Goal: Communication & Community: Answer question/provide support

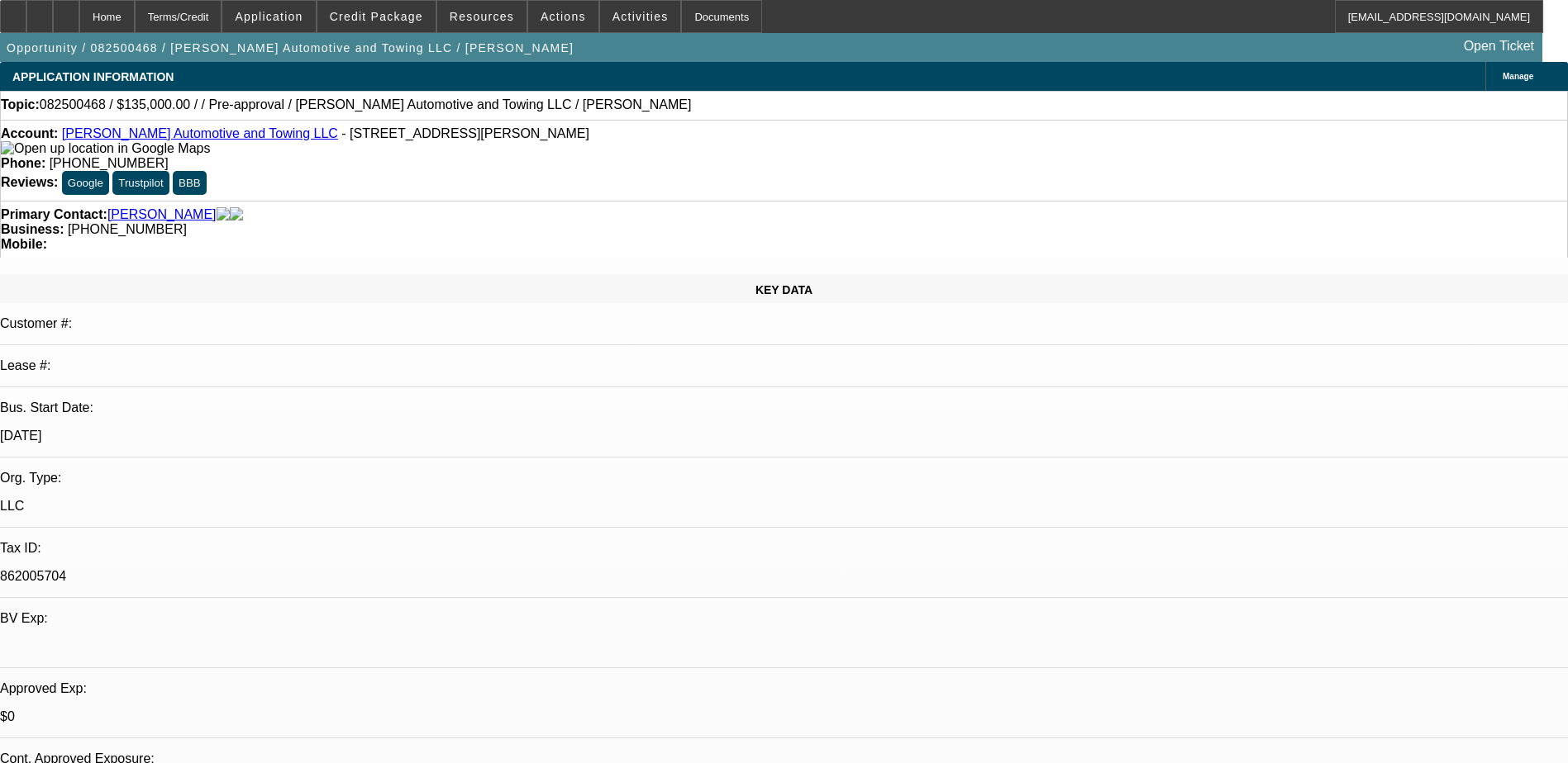
select select "0"
select select "2"
select select "0.1"
select select "4"
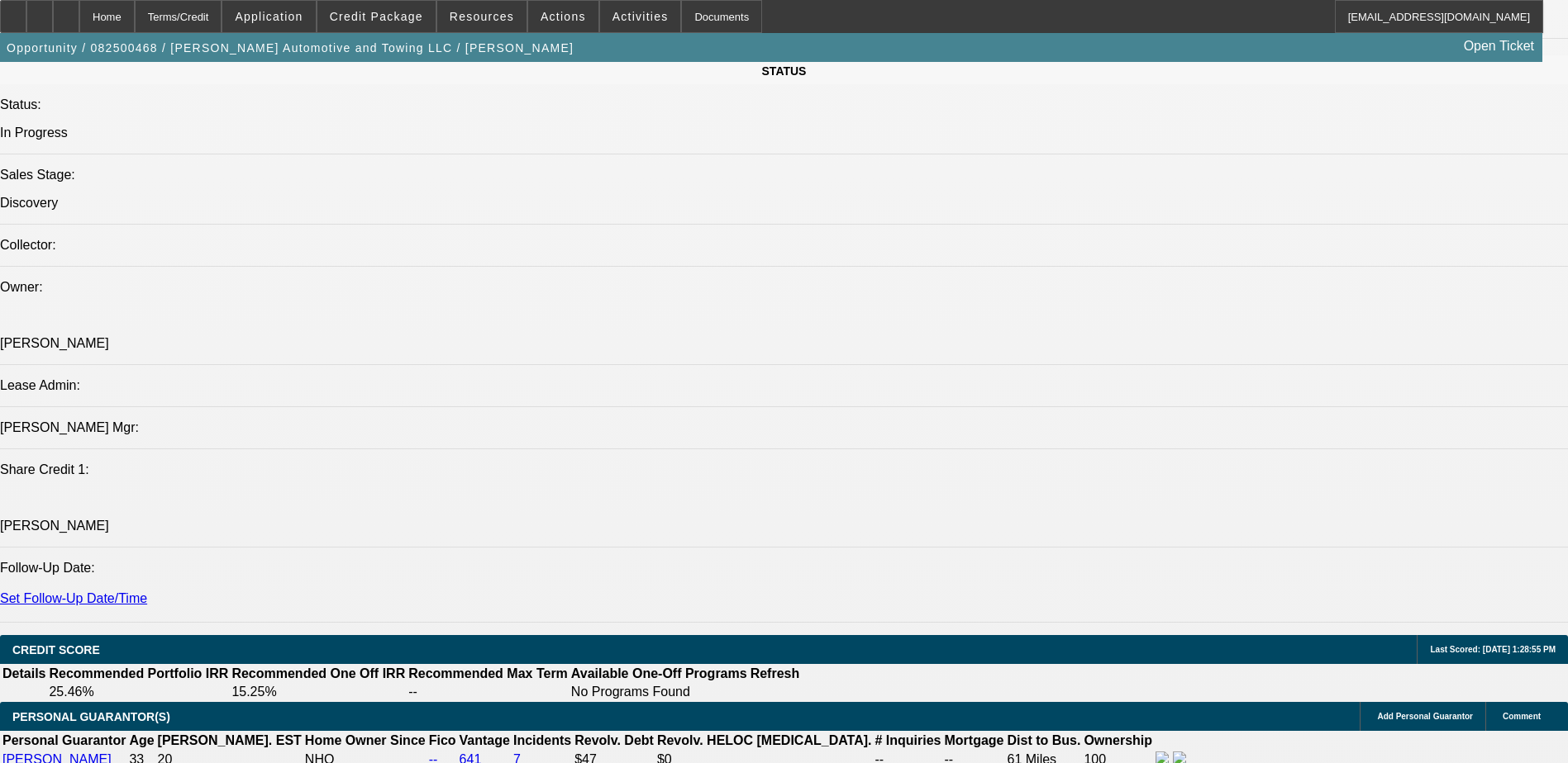
scroll to position [1652, 0]
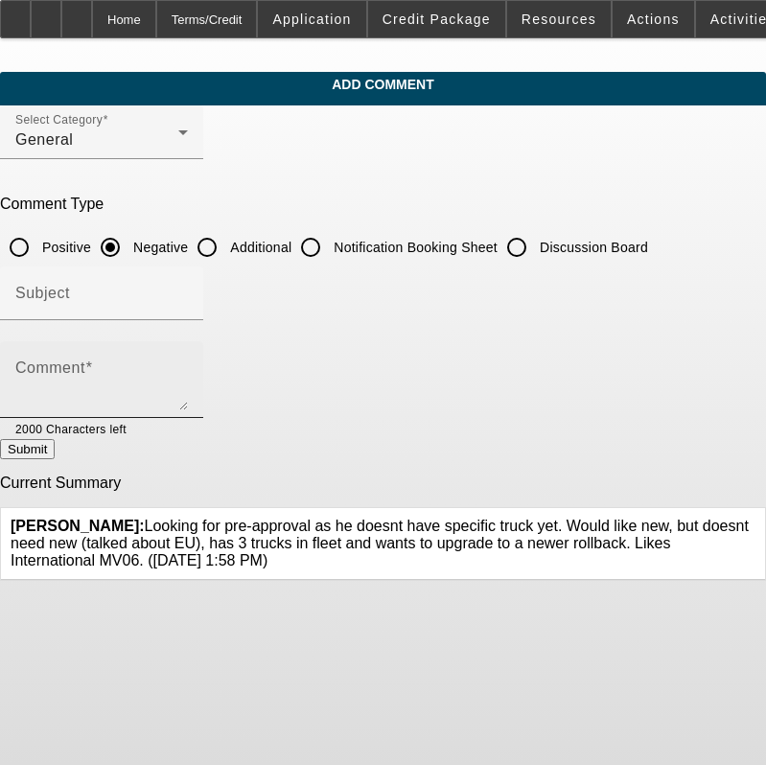
click at [188, 369] on textarea "Comment" at bounding box center [101, 387] width 172 height 46
click at [226, 241] on input "Additional" at bounding box center [207, 247] width 38 height 38
radio input "true"
click at [188, 387] on textarea "Comment" at bounding box center [101, 387] width 172 height 46
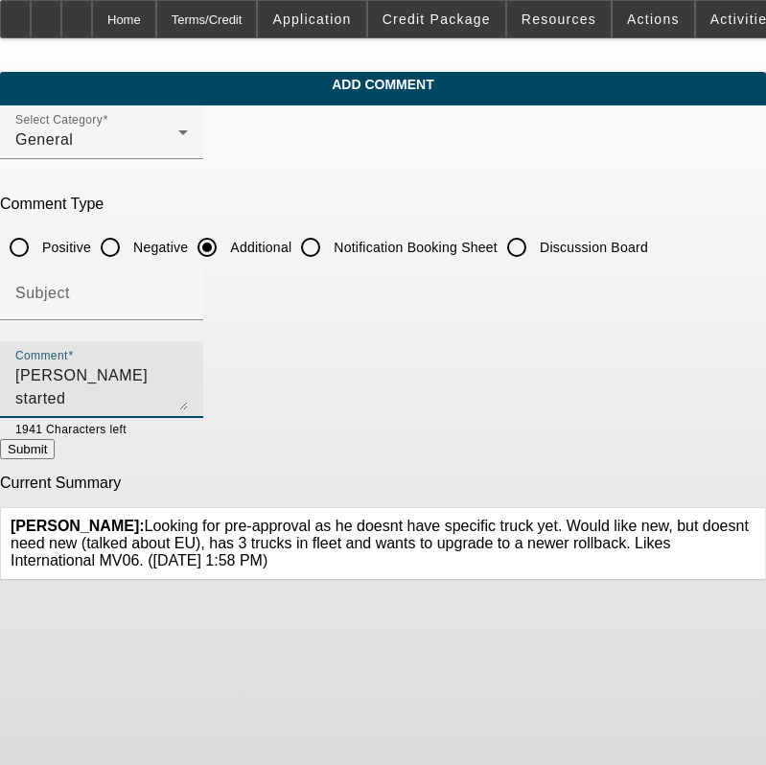
click at [188, 381] on textarea "Kentavius Ropel started Ropel Automotive and Towing in 2021" at bounding box center [101, 387] width 172 height 46
drag, startPoint x: 244, startPoint y: 388, endPoint x: 114, endPoint y: 404, distance: 131.3
click at [114, 404] on textarea "Kentavius Ropel started Ropel Automotive and Towing in 2021. He has outused som…" at bounding box center [101, 387] width 172 height 46
click at [188, 393] on textarea "Kentavius Ropel started Ropel Automotive and Towing in 2021. He has out used so…" at bounding box center [101, 387] width 172 height 46
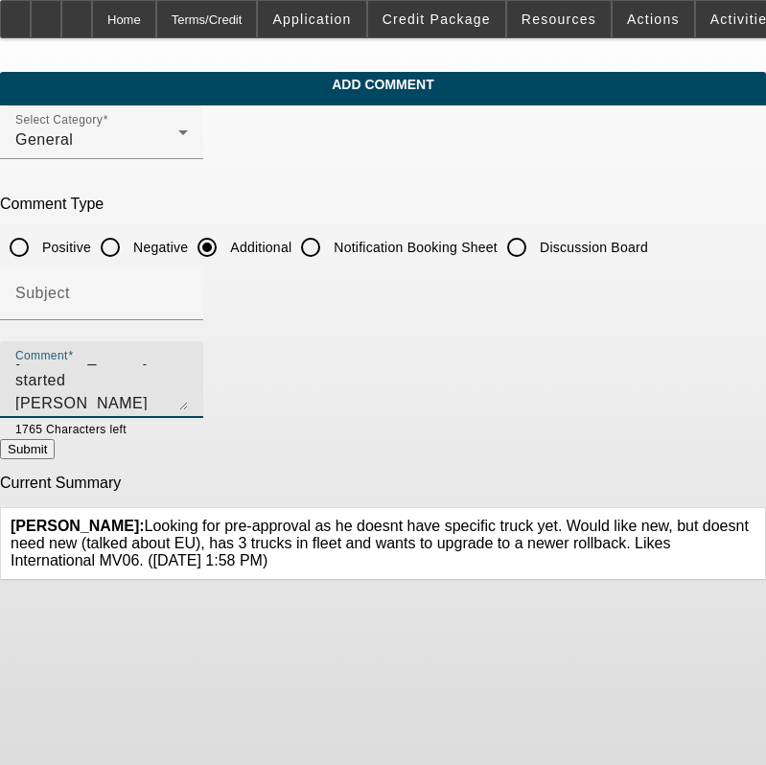
click at [188, 398] on textarea "Kentavius Ropel started Ropel Automotive and Towing in 2021. He has out used so…" at bounding box center [101, 387] width 172 height 46
click at [188, 371] on textarea "Kentavius Ropel started Ropel Automotive and Towing in 2021. He has out used so…" at bounding box center [101, 387] width 172 height 46
drag, startPoint x: 509, startPoint y: 370, endPoint x: 536, endPoint y: 369, distance: 26.8
click at [188, 369] on textarea "Kentavius Ropel started Ropel Automotive and Towing in 2021. He currently has H…" at bounding box center [101, 387] width 172 height 46
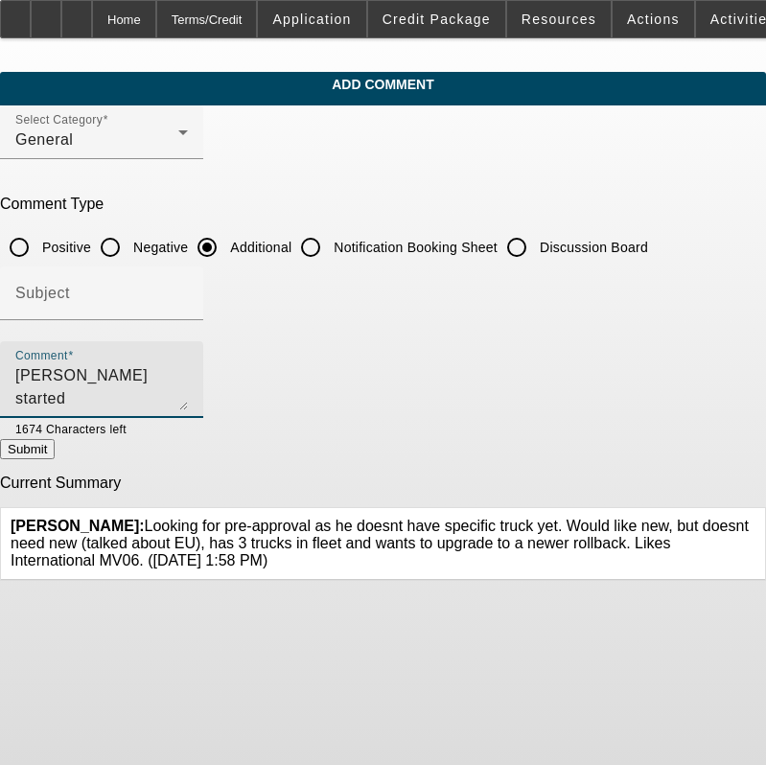
drag, startPoint x: 197, startPoint y: 396, endPoint x: 636, endPoint y: 371, distance: 439.5
click at [188, 371] on textarea "Kentavius Ropel started Ropel Automotive and Towing in 2021. He currently has 3…" at bounding box center [101, 387] width 172 height 46
drag, startPoint x: 408, startPoint y: 396, endPoint x: 241, endPoint y: 387, distance: 166.9
click at [188, 387] on textarea "Kentavius Ropel started Ropel Automotive and Towing in 2021. He currently has 3…" at bounding box center [101, 387] width 172 height 46
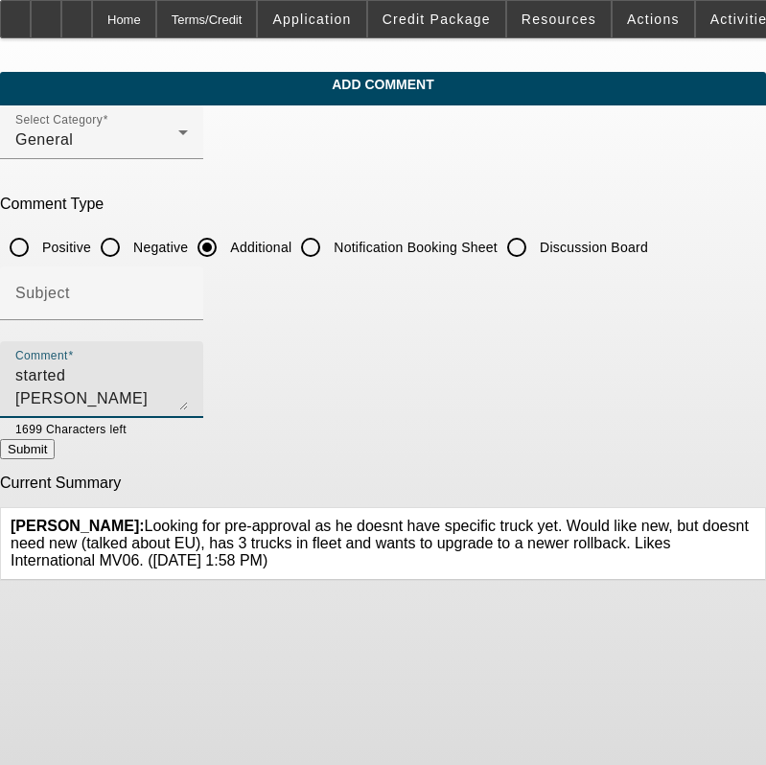
click at [188, 389] on textarea "Kentavius Ropel started Ropel Automotive and Towing in 2021. He currently has 3…" at bounding box center [101, 387] width 172 height 46
click at [188, 398] on textarea "Kentavius Ropel started Ropel Automotive and Towing in 2021. He currently has 3…" at bounding box center [101, 387] width 172 height 46
drag, startPoint x: 311, startPoint y: 400, endPoint x: 51, endPoint y: 400, distance: 260.6
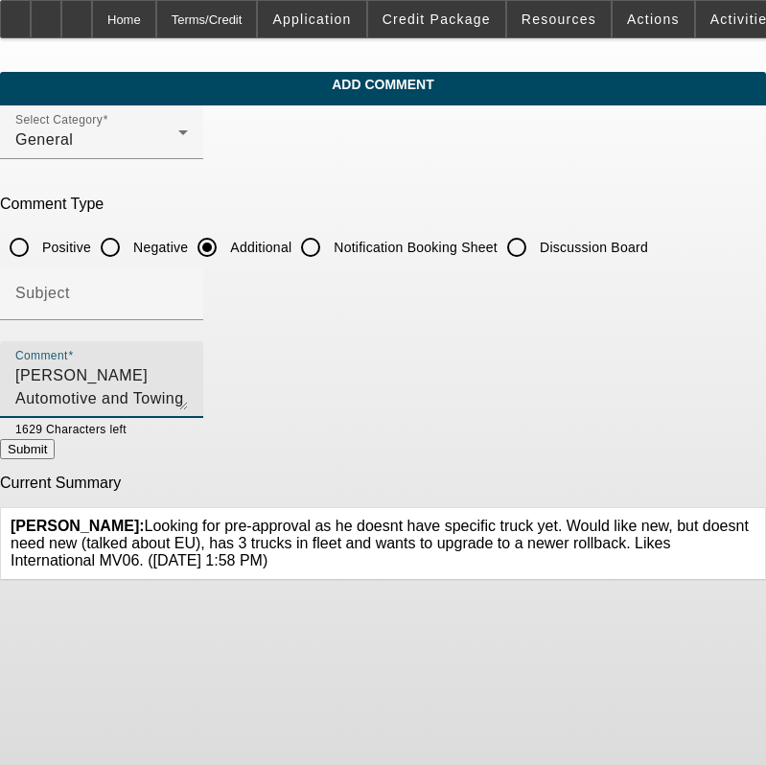
click at [51, 400] on div "Comment Kentavius Ropel started Ropel Automotive and Towing in 2021. He current…" at bounding box center [101, 379] width 203 height 77
click at [188, 397] on textarea "Kentavius Ropel started Ropel Automotive and Towing in 2021. He currently has 3…" at bounding box center [101, 387] width 172 height 46
drag, startPoint x: 243, startPoint y: 399, endPoint x: 102, endPoint y: 399, distance: 141.8
click at [102, 399] on textarea "Kentavius Ropel started Ropel Automotive and Towing in 2021. He currently has 3…" at bounding box center [101, 387] width 172 height 46
click at [188, 388] on textarea "Kentavius Ropel started Ropel Automotive and Towing in 2021. He currently has 3…" at bounding box center [101, 387] width 172 height 46
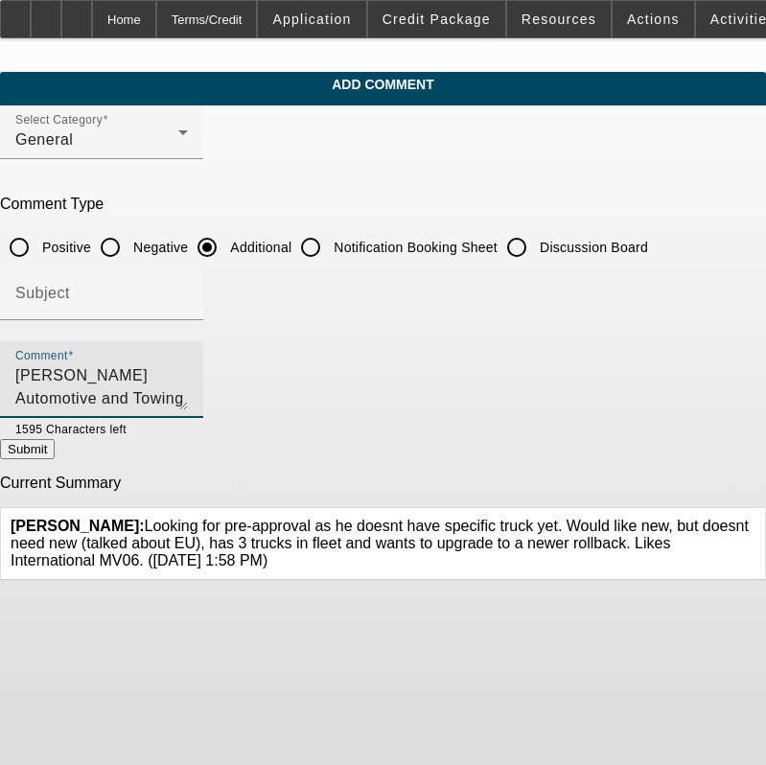
click at [188, 397] on textarea "Kentavius Ropel started Ropel Automotive and Towing in 2021. He currently has 3…" at bounding box center [101, 387] width 172 height 46
click at [188, 396] on textarea "Kentavius Ropel started Ropel Automotive and Towing in 2021. He currently has 3…" at bounding box center [101, 387] width 172 height 46
drag, startPoint x: 263, startPoint y: 395, endPoint x: 191, endPoint y: 395, distance: 71.9
click at [188, 395] on textarea "Kentavius Ropel started Ropel Automotive and Towing in 2021. He currently has 3…" at bounding box center [101, 387] width 172 height 46
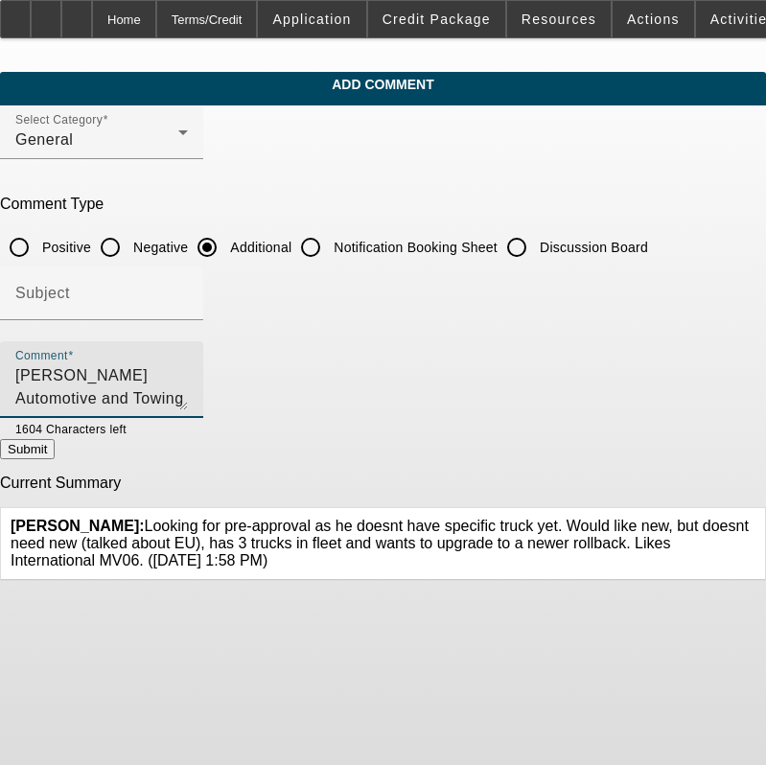
click at [188, 395] on textarea "Kentavius Ropel started Ropel Automotive and Towing in 2021. He currently has 3…" at bounding box center [101, 387] width 172 height 46
click at [188, 394] on textarea "Kentavius Ropel started Ropel Automotive and Towing in 2021. He currently has 3…" at bounding box center [101, 387] width 172 height 46
click at [188, 395] on textarea "Kentavius Ropel started Ropel Automotive and Towing in 2021. He currently has 3…" at bounding box center [101, 387] width 172 height 46
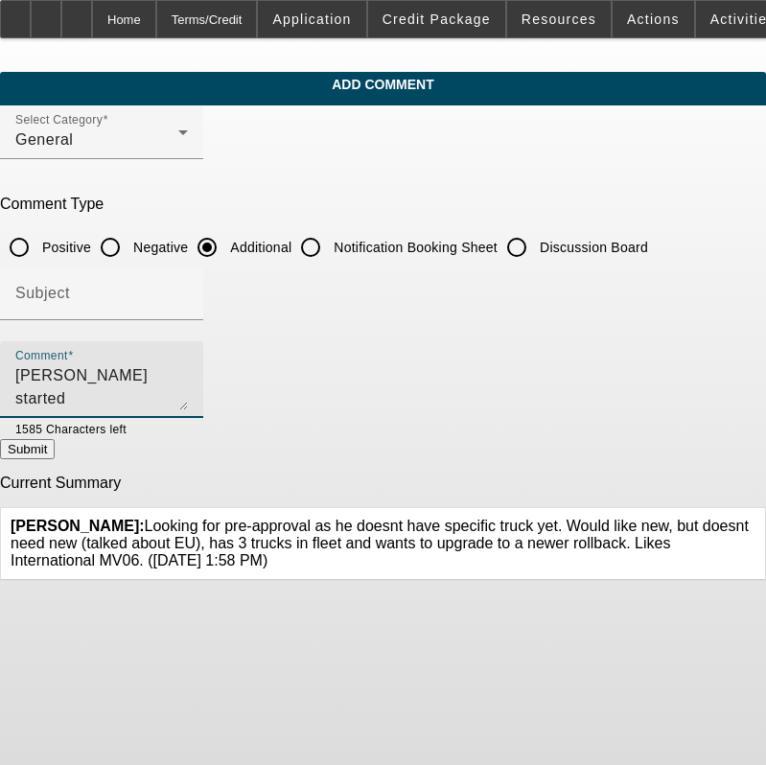
type textarea "Kentavius Ropel started Ropel Automotive and Towing in 2021. He currently has 3…"
drag, startPoint x: 52, startPoint y: 372, endPoint x: 273, endPoint y: 387, distance: 221.9
click at [203, 387] on div "Comment Kentavius Ropel started Ropel Automotive and Towing in 2021. He current…" at bounding box center [101, 379] width 203 height 77
drag, startPoint x: 53, startPoint y: 371, endPoint x: 82, endPoint y: 375, distance: 29.9
click at [82, 375] on div "Comment Kentavius Ropel started Ropel Automotive and Towing in 2021. He current…" at bounding box center [101, 379] width 203 height 77
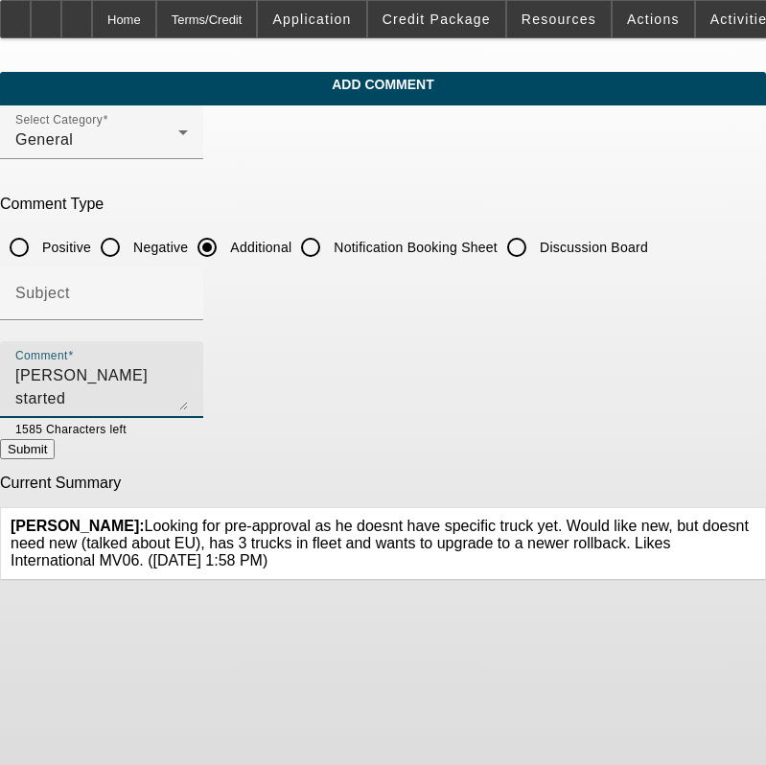
drag, startPoint x: 428, startPoint y: 392, endPoint x: -17, endPoint y: 298, distance: 455.3
click at [0, 298] on html "Home Terms/Credit Application Credit Package Resources Actions Activities Docum…" at bounding box center [383, 382] width 766 height 765
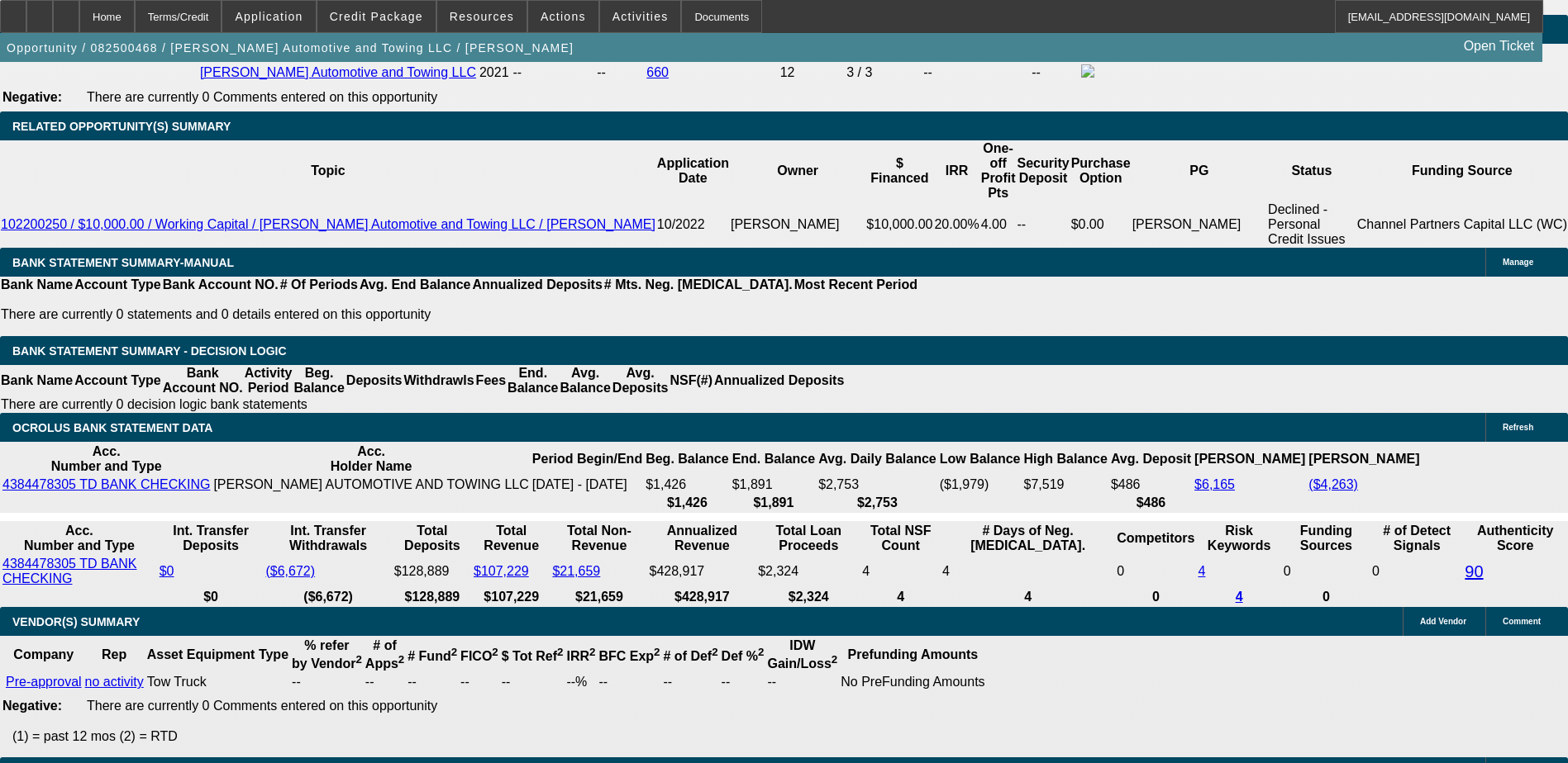
scroll to position [2696, 0]
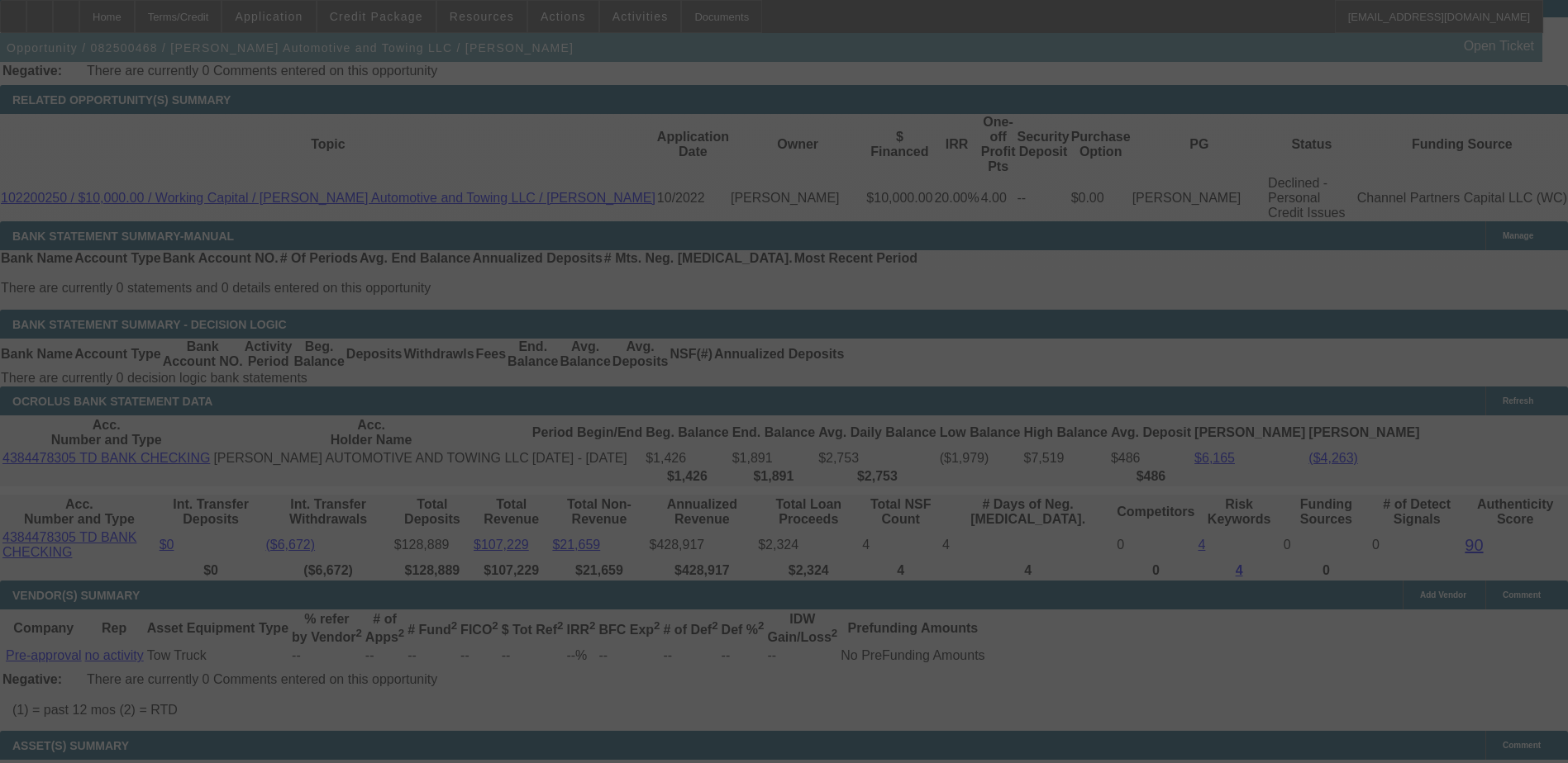
select select "0"
select select "2"
select select "0.1"
select select "4"
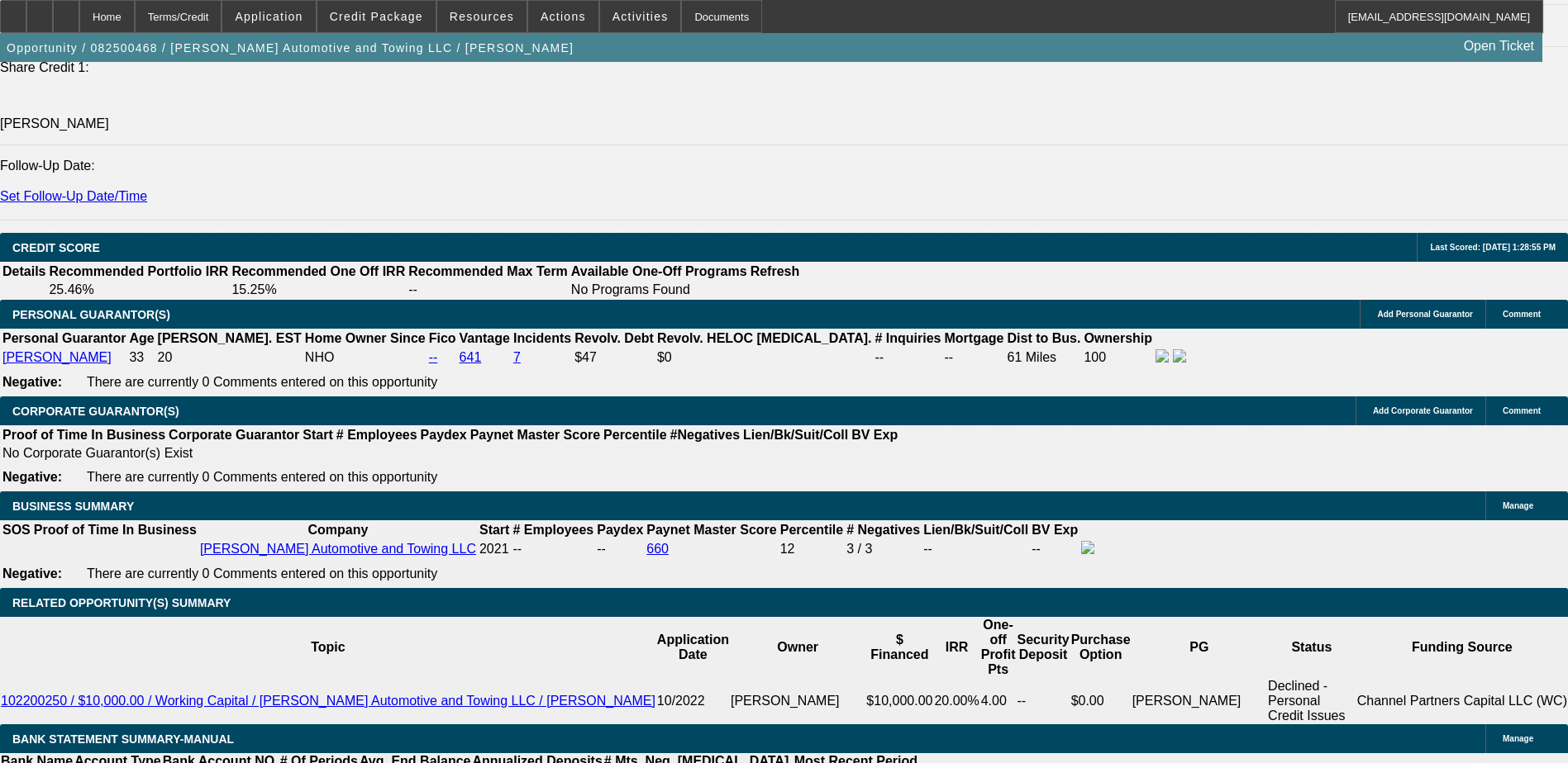
scroll to position [1944, 0]
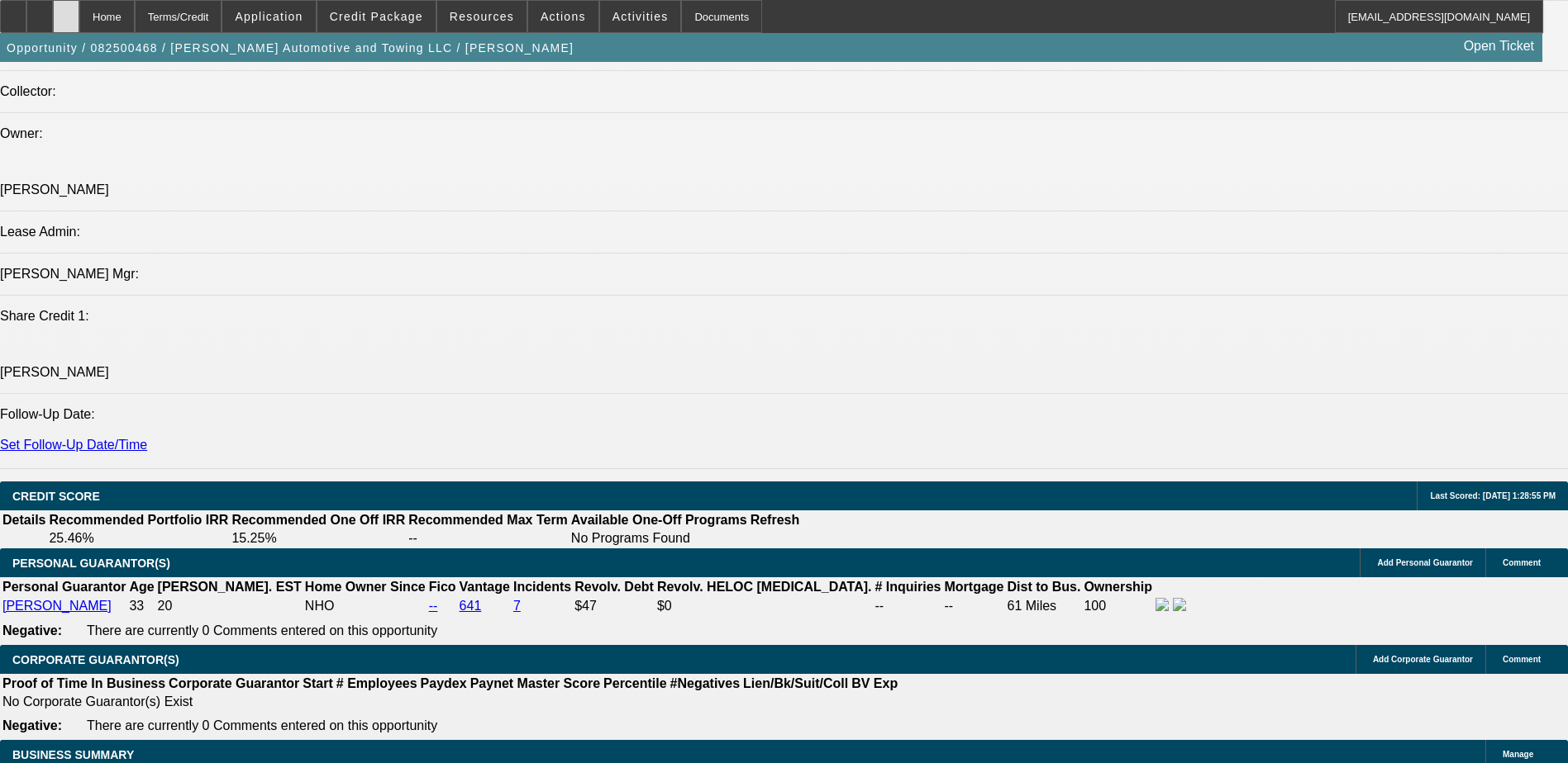
click at [79, 11] on div at bounding box center [66, 16] width 27 height 33
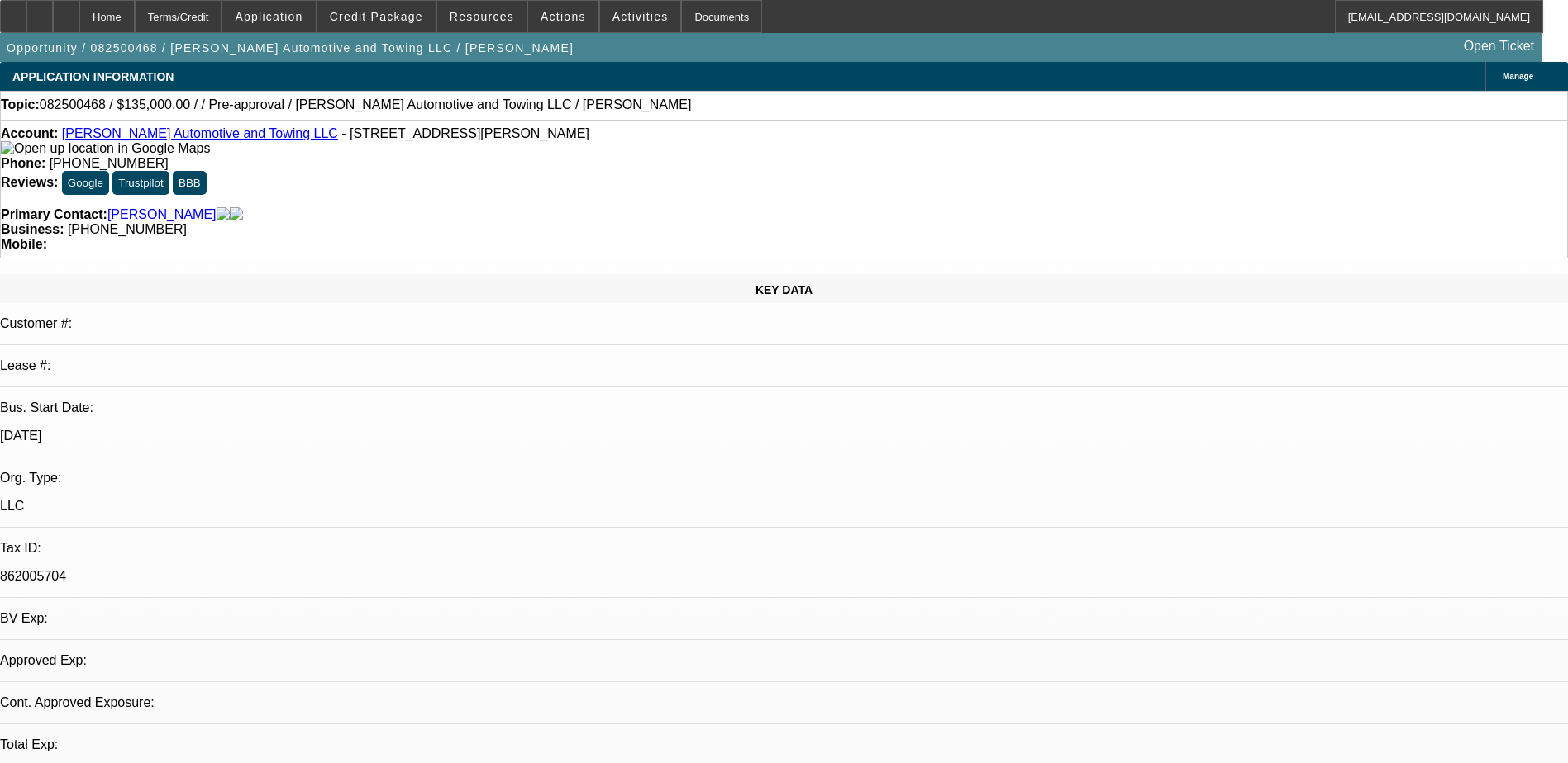
select select "0"
select select "2"
select select "0.1"
select select "4"
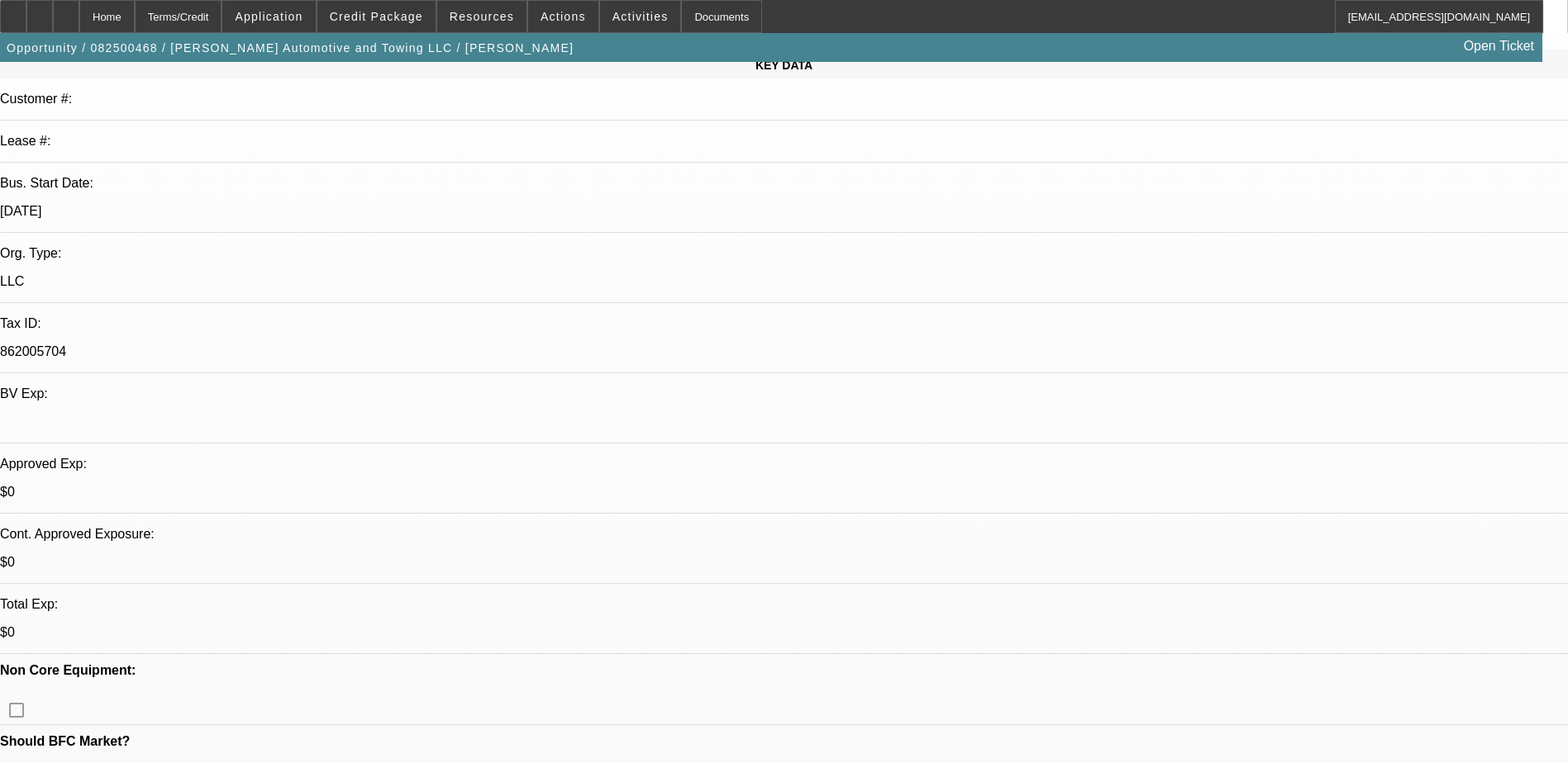
scroll to position [247, 0]
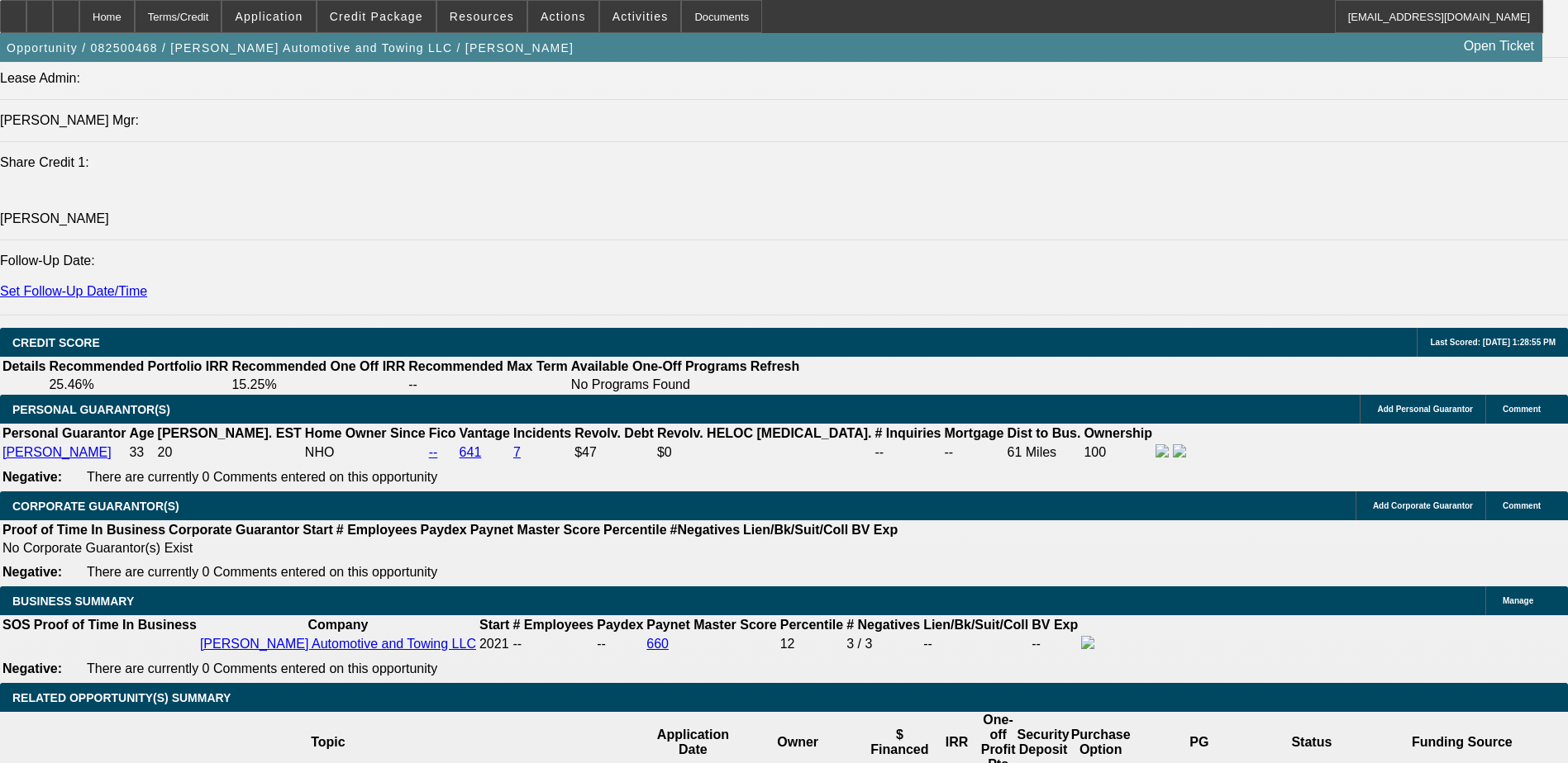
scroll to position [2230, 0]
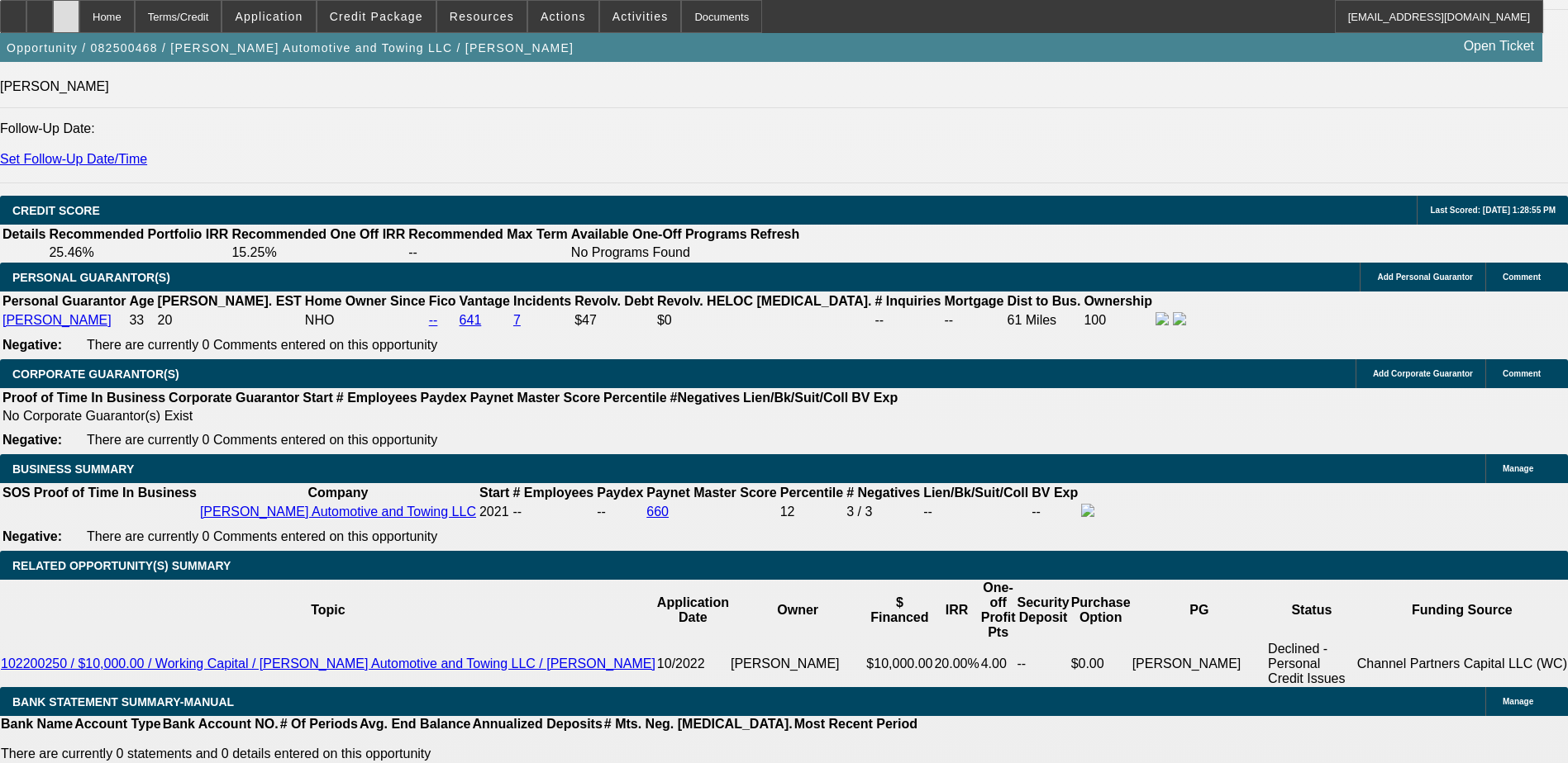
click at [66, 10] on icon at bounding box center [66, 10] width 0 height 0
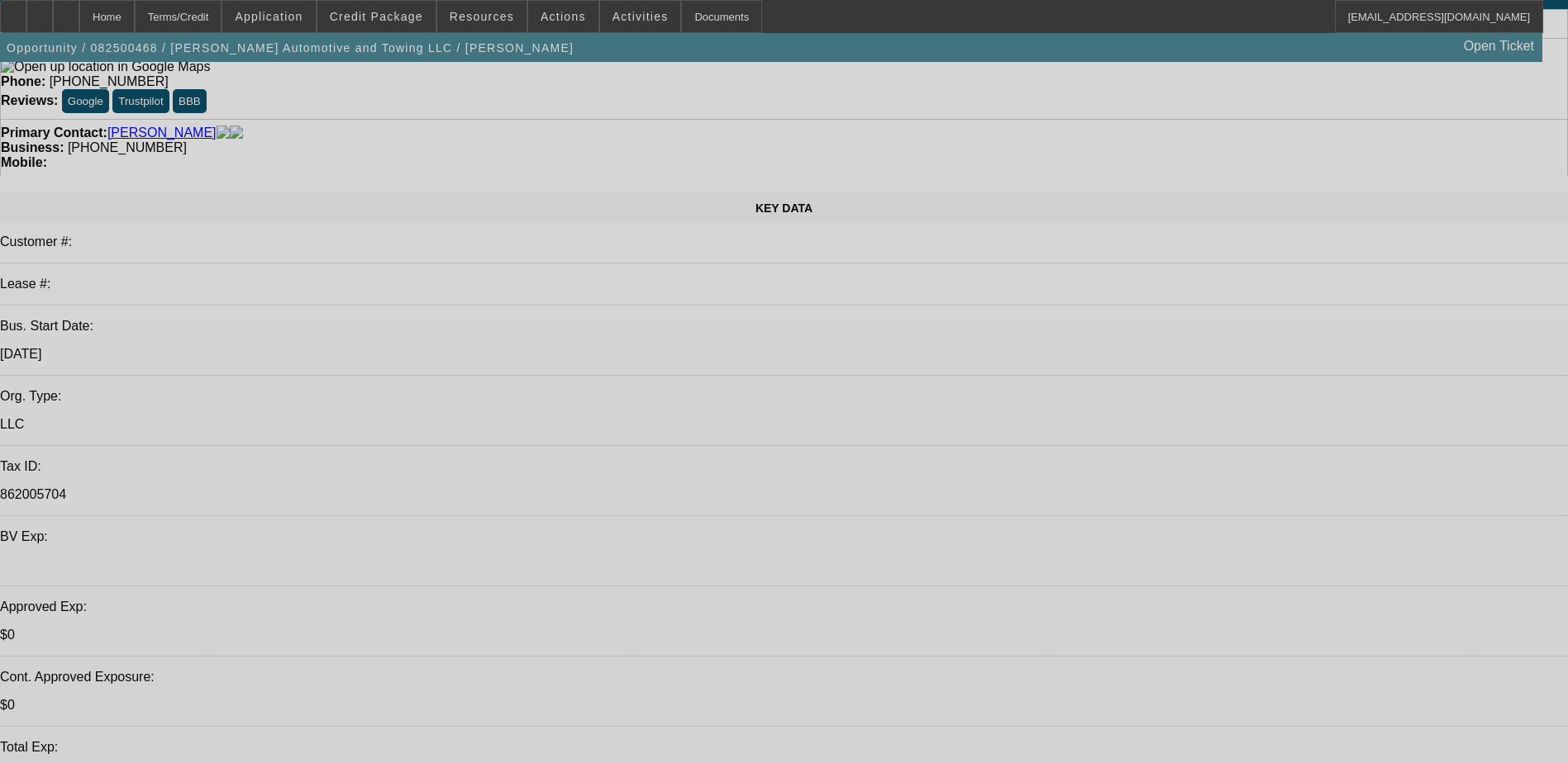
select select "0"
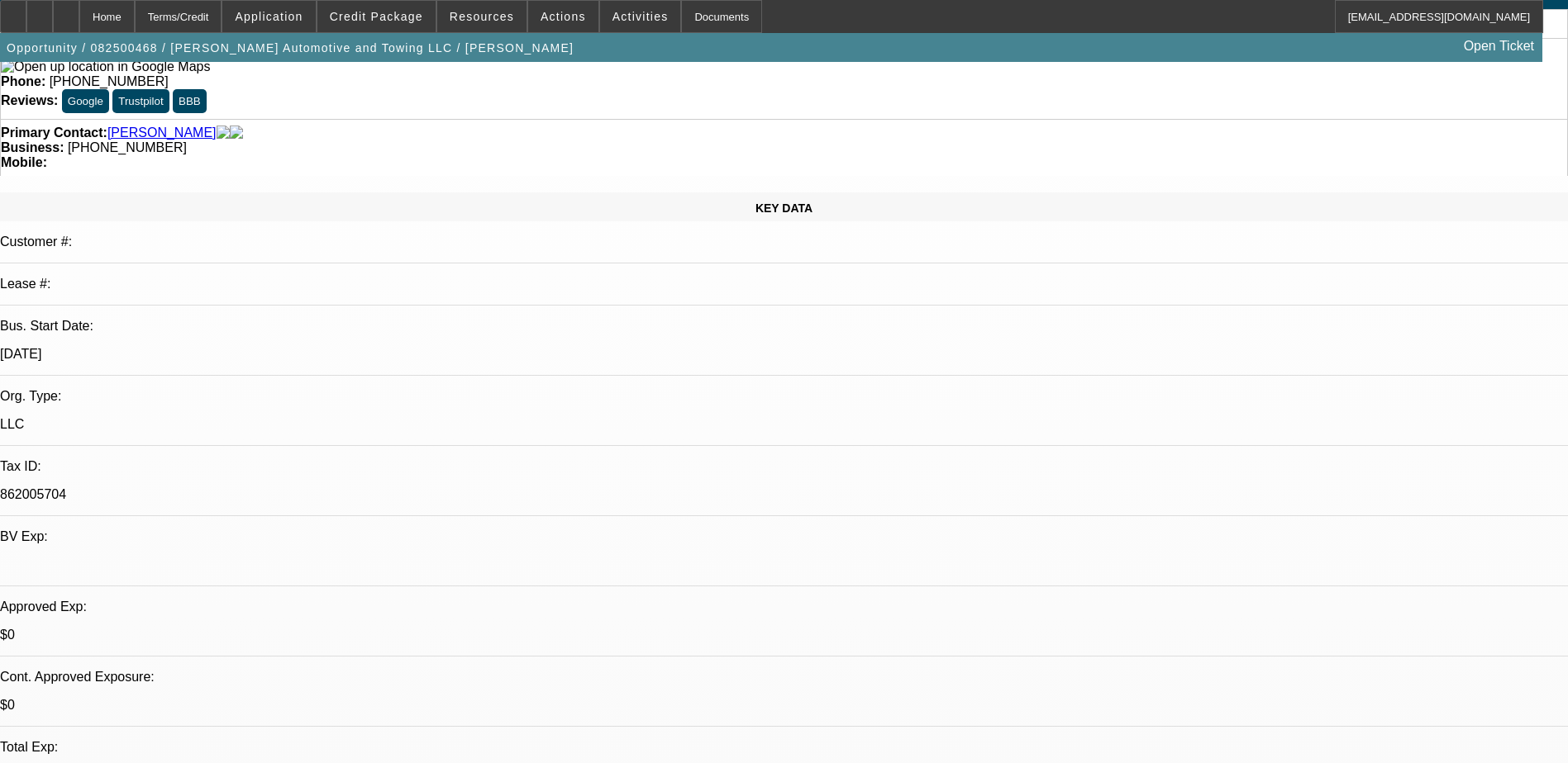
select select "2"
select select "0.1"
select select "4"
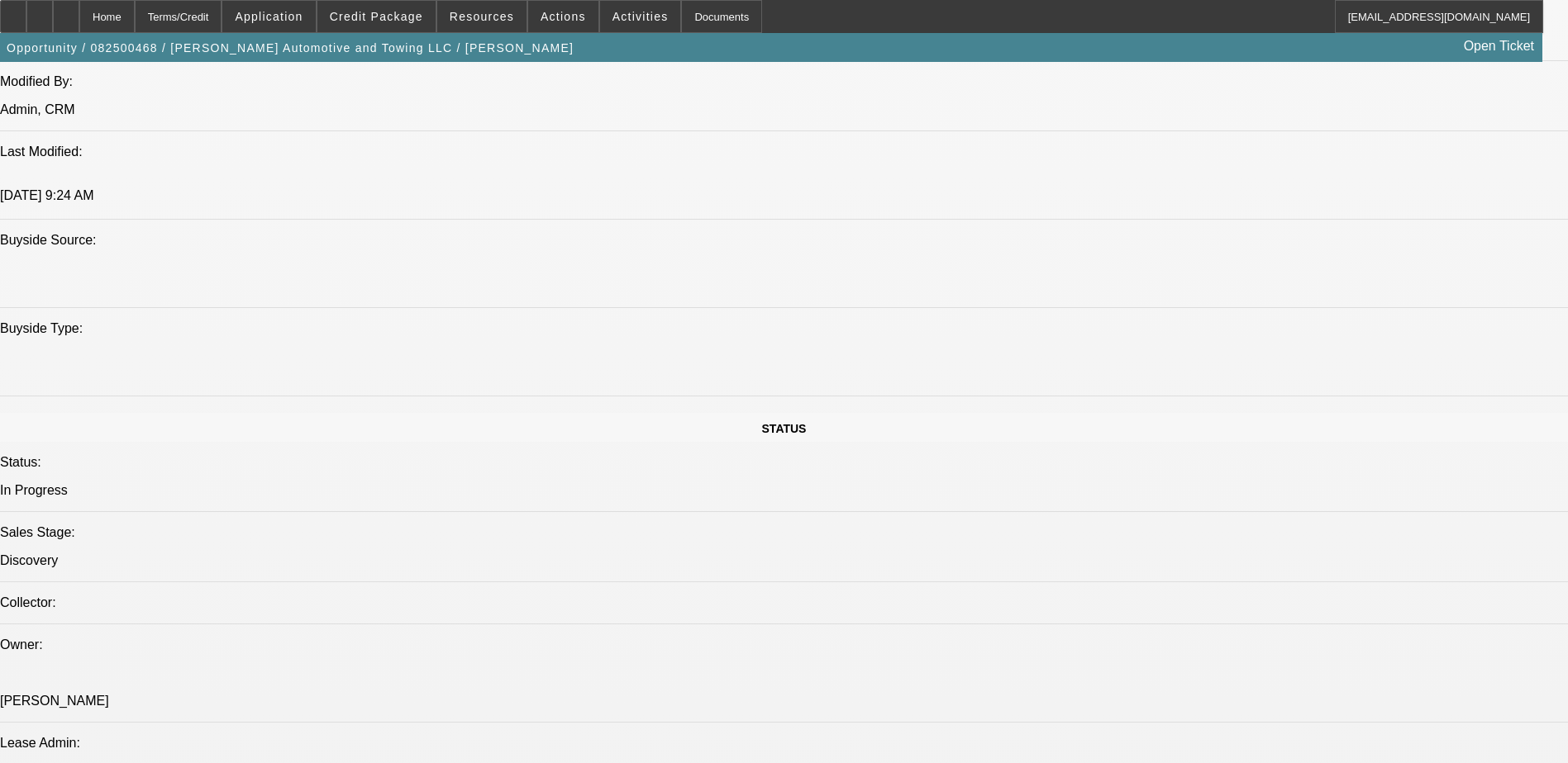
scroll to position [1404, 0]
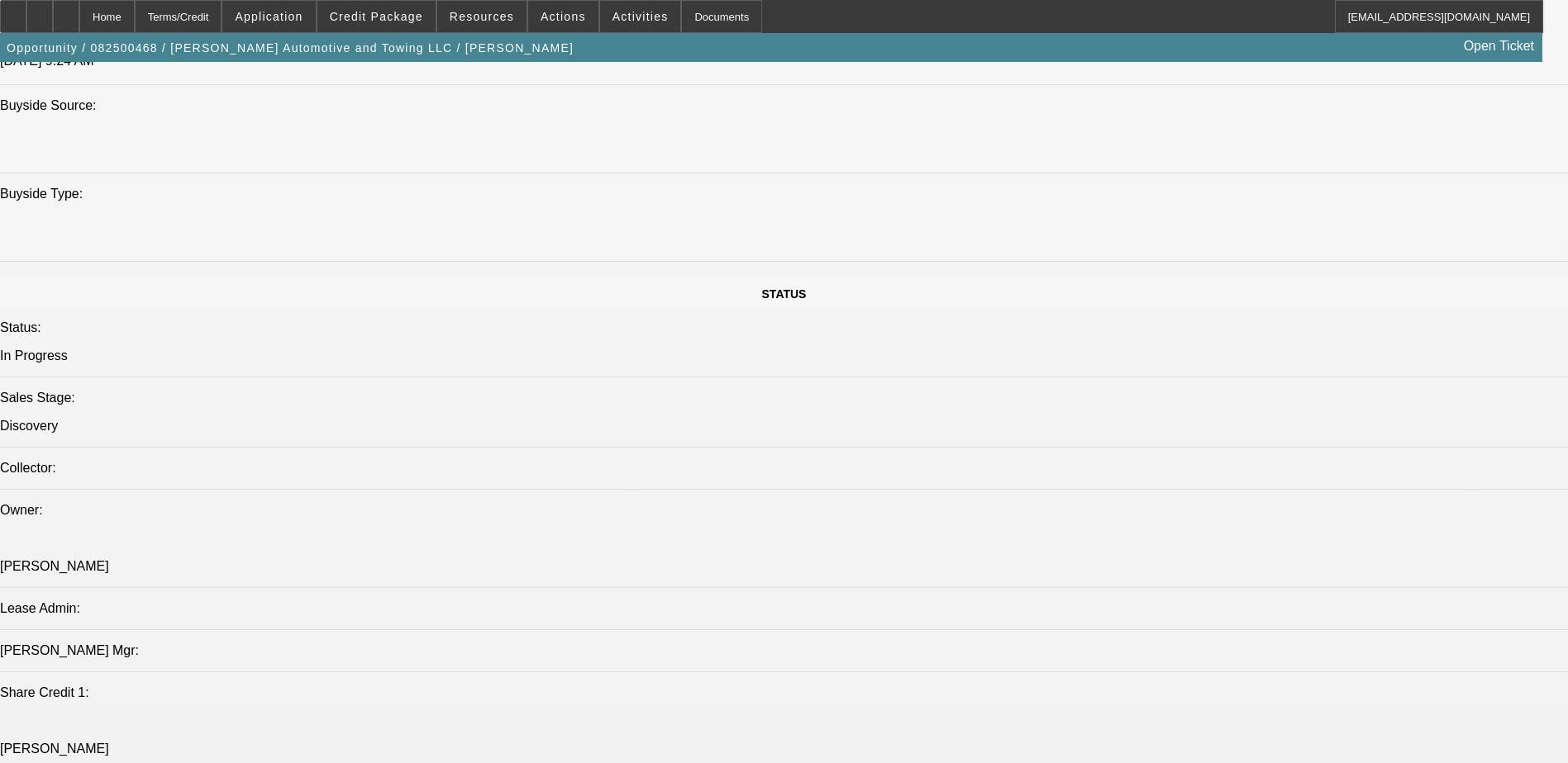
scroll to position [1569, 0]
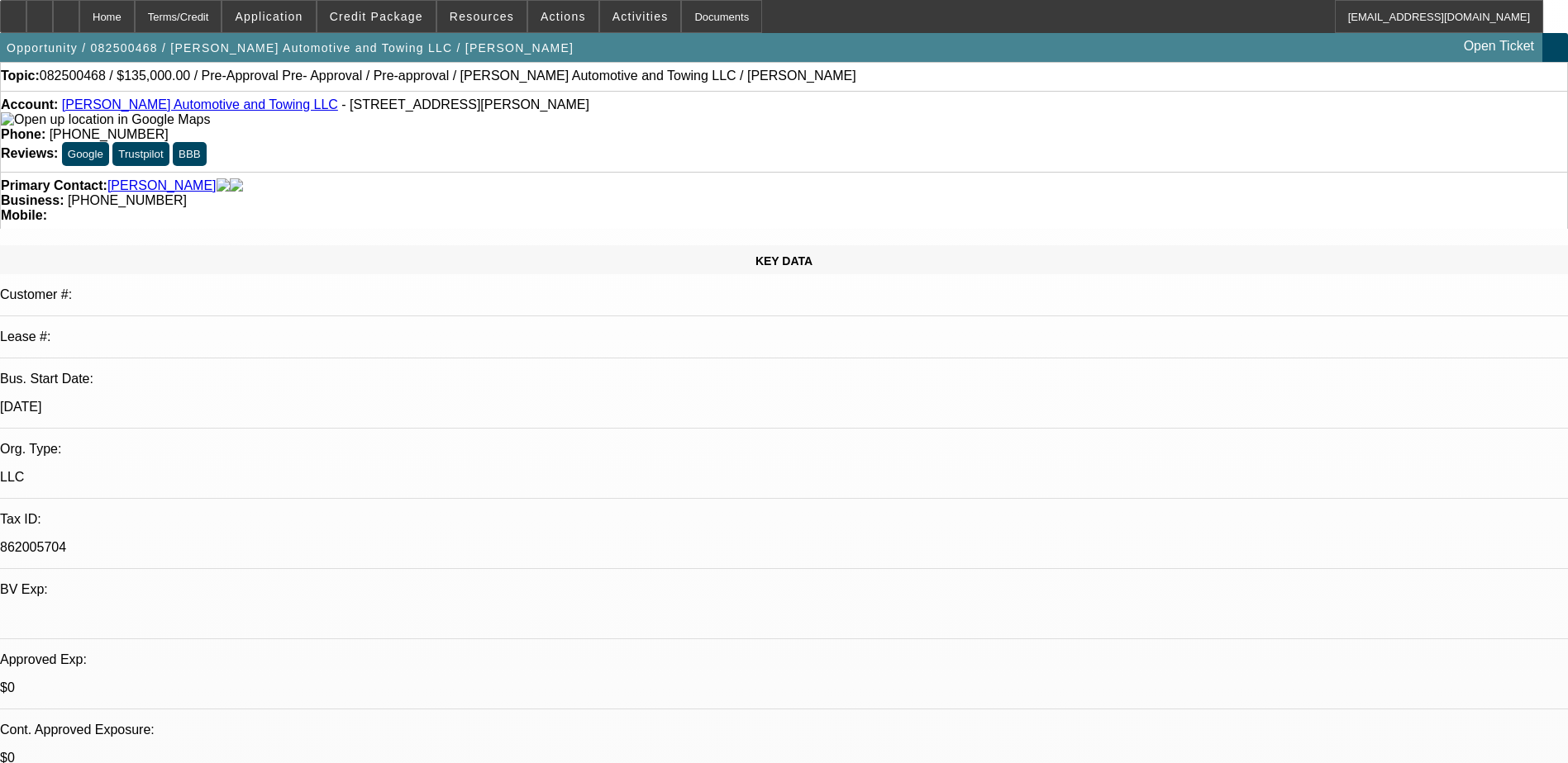
scroll to position [0, 0]
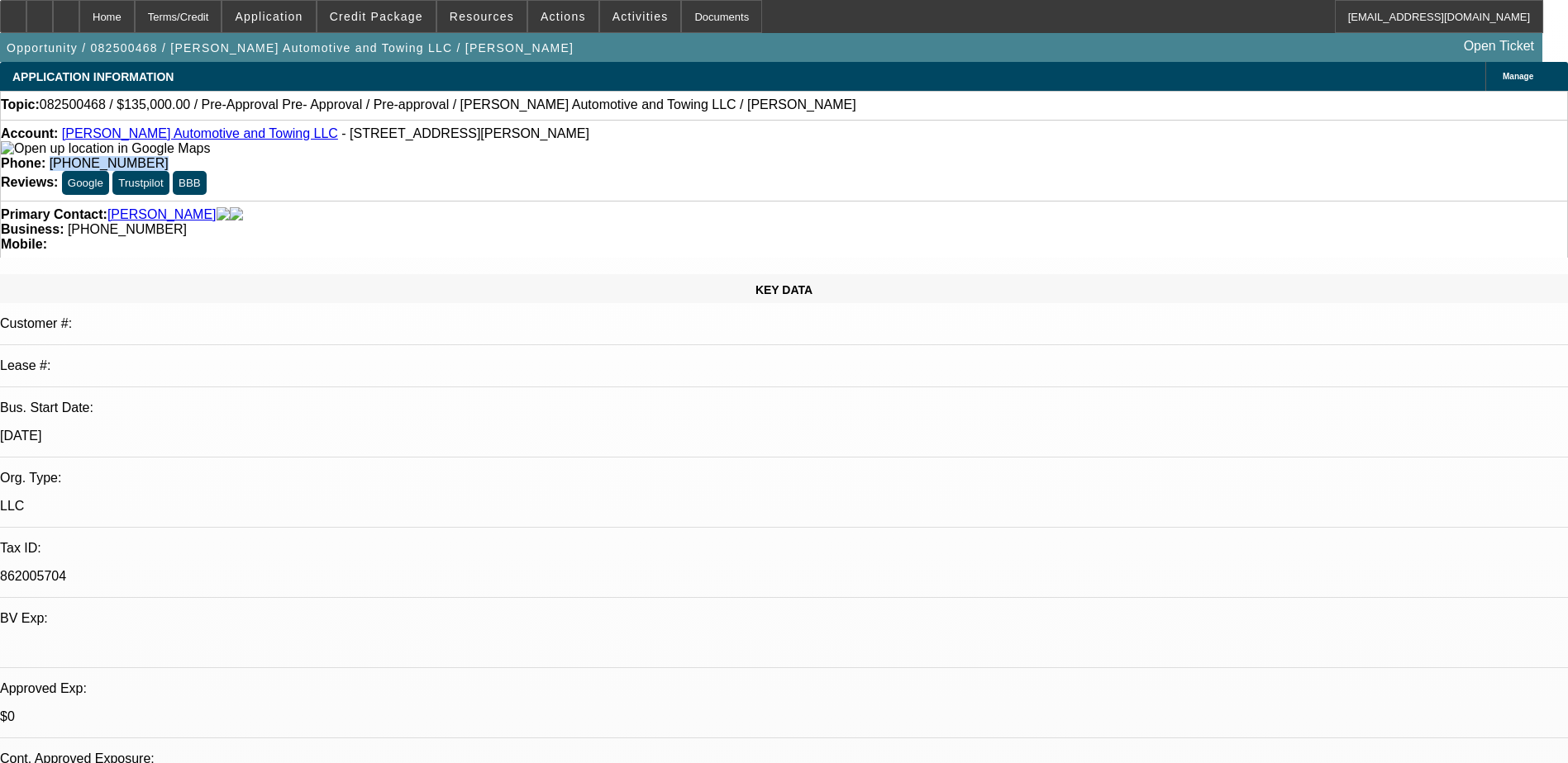
drag, startPoint x: 649, startPoint y: 134, endPoint x: 575, endPoint y: 138, distance: 74.1
click at [575, 156] on div "Phone: (864) 828-1119" at bounding box center [784, 163] width 1566 height 15
drag, startPoint x: 575, startPoint y: 138, endPoint x: 630, endPoint y: 133, distance: 55.2
copy span "(864) 828-1119"
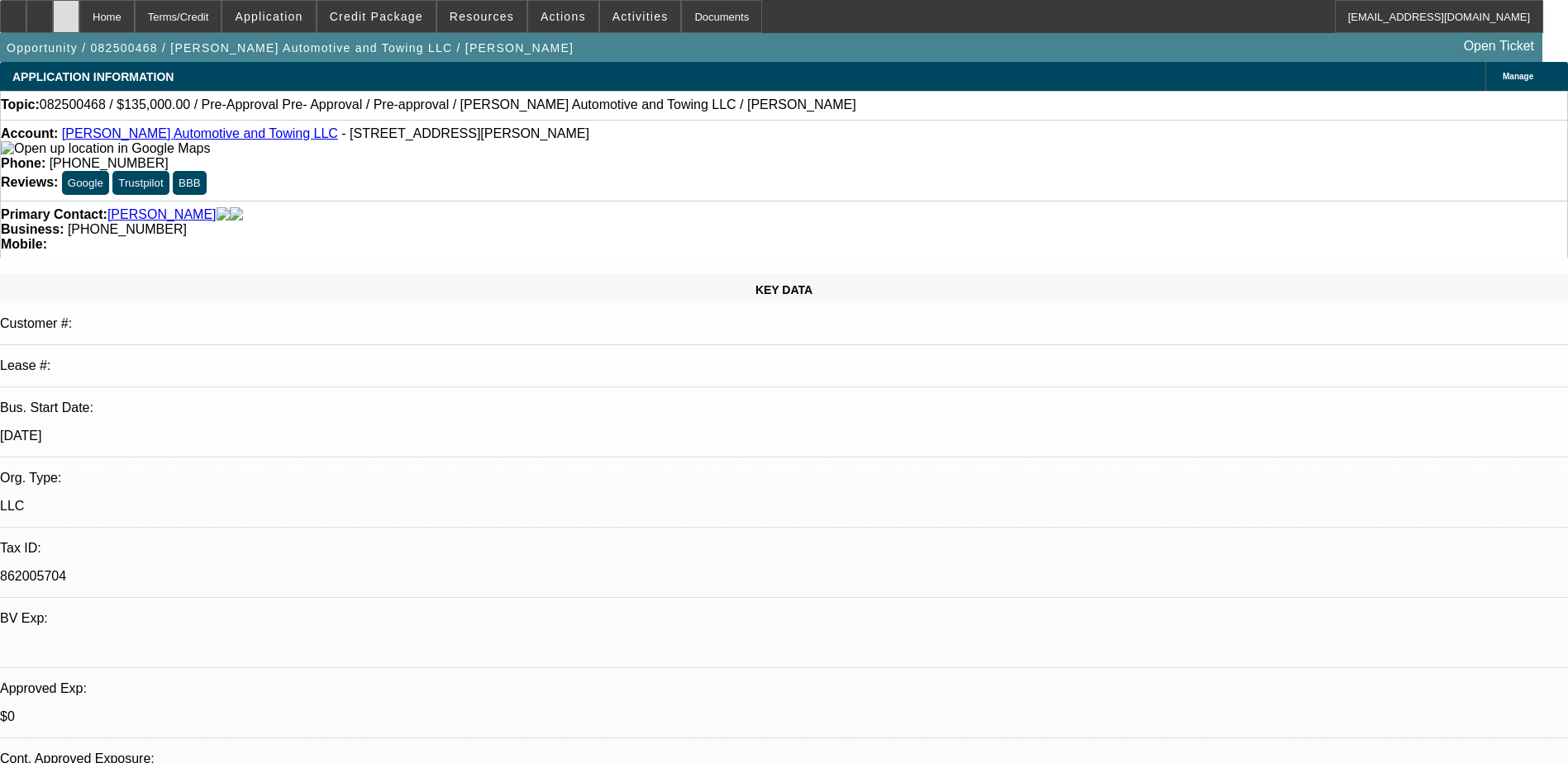
click at [66, 10] on icon at bounding box center [66, 10] width 0 height 0
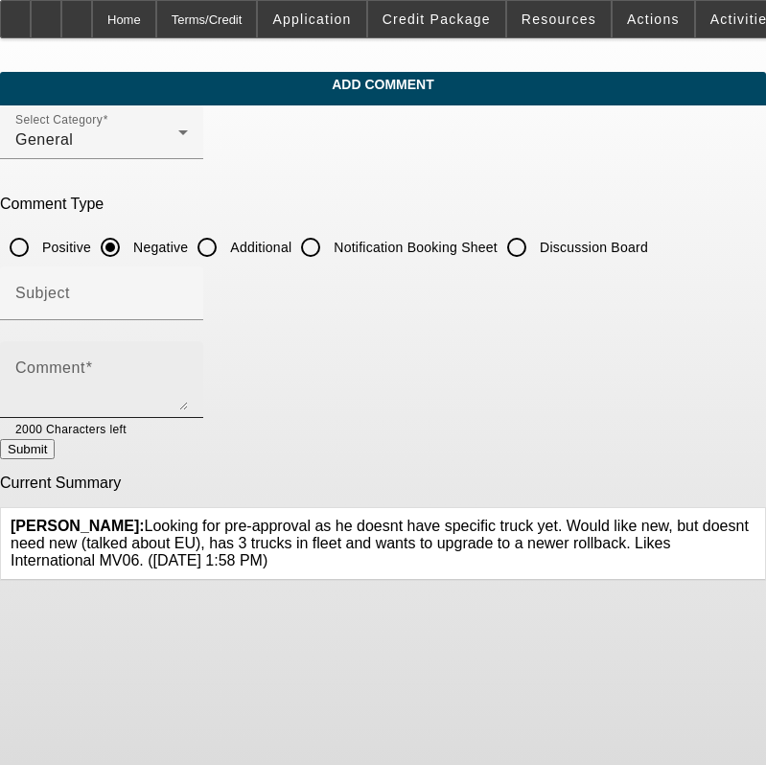
click at [188, 380] on textarea "Comment" at bounding box center [101, 387] width 172 height 46
click at [755, 517] on icon at bounding box center [755, 517] width 0 height 0
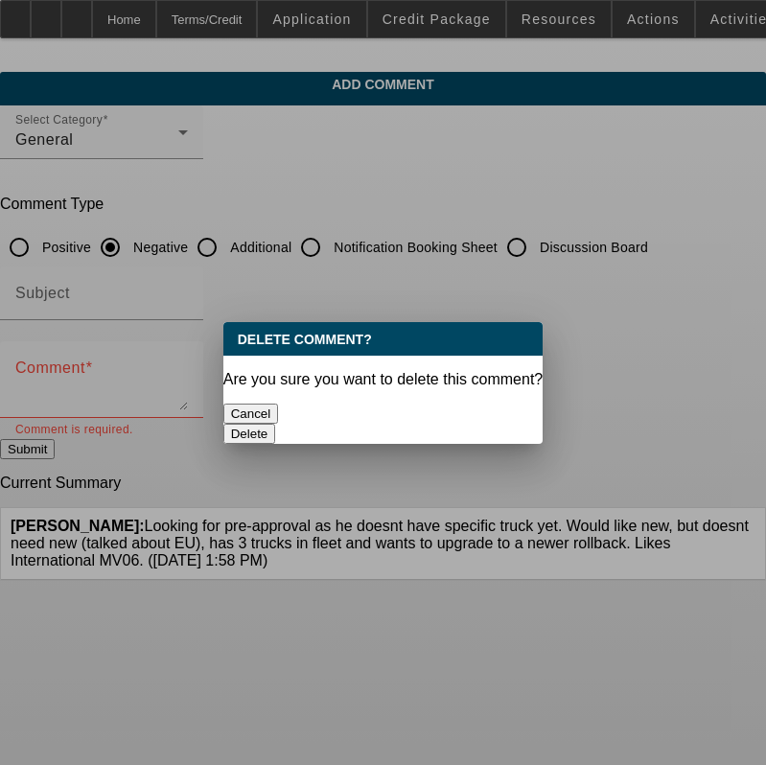
click at [276, 424] on button "Delete" at bounding box center [249, 434] width 53 height 20
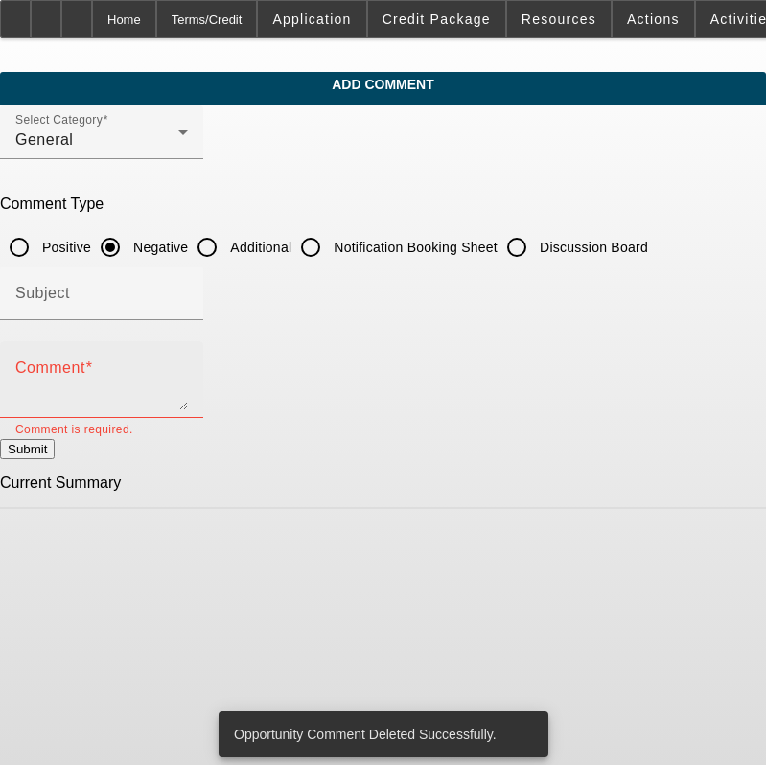
click at [165, 356] on div "Comment" at bounding box center [101, 379] width 172 height 77
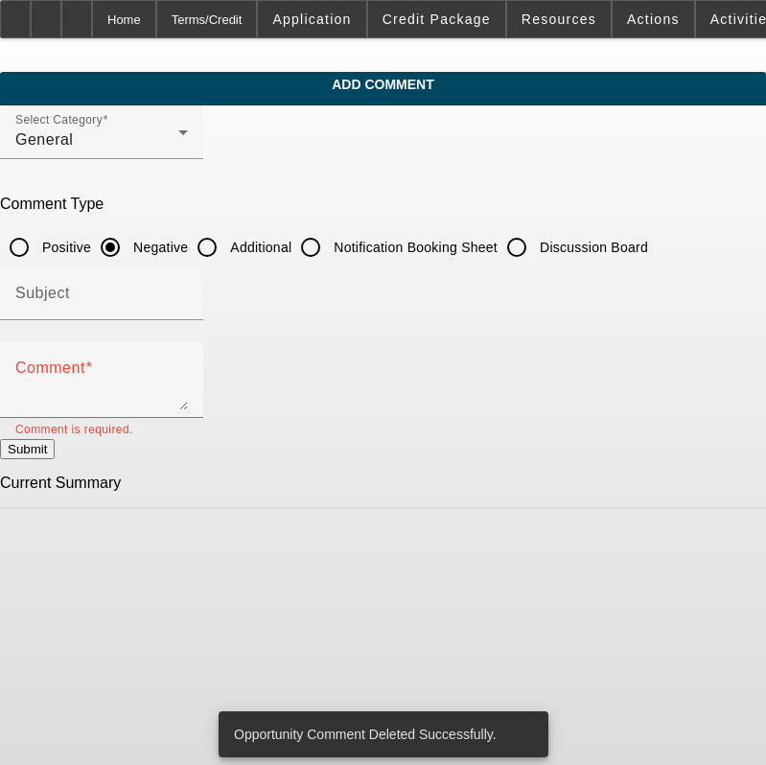
drag, startPoint x: 165, startPoint y: 356, endPoint x: 250, endPoint y: 244, distance: 140.9
click at [226, 244] on input "Additional" at bounding box center [207, 247] width 38 height 38
radio input "true"
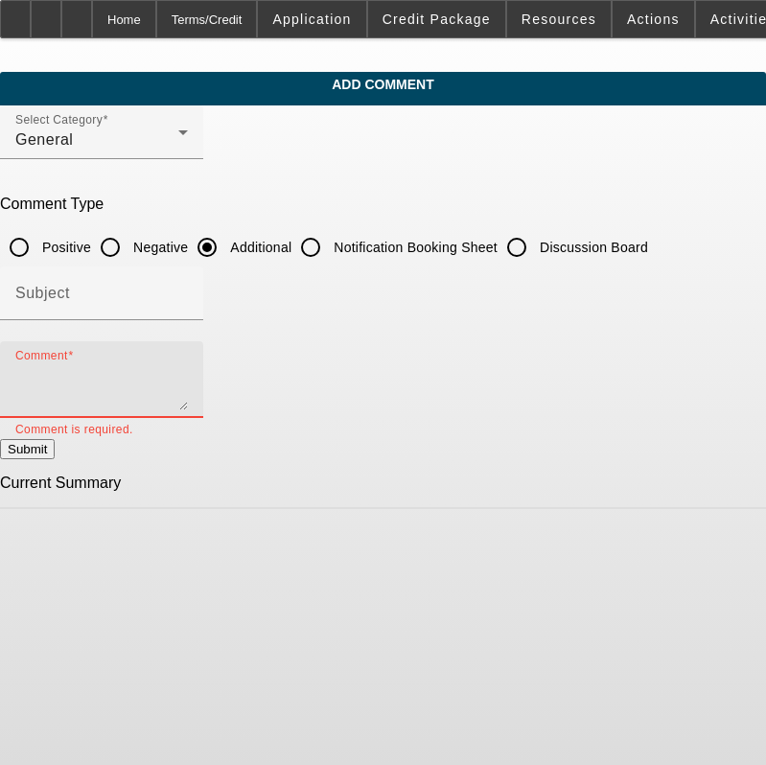
drag, startPoint x: 212, startPoint y: 395, endPoint x: 214, endPoint y: 380, distance: 14.5
click at [188, 392] on textarea "Comment" at bounding box center [101, 387] width 172 height 46
paste textarea "[PERSON_NAME] founded [PERSON_NAME] Automotive and Towing in [DATE]. Since then…"
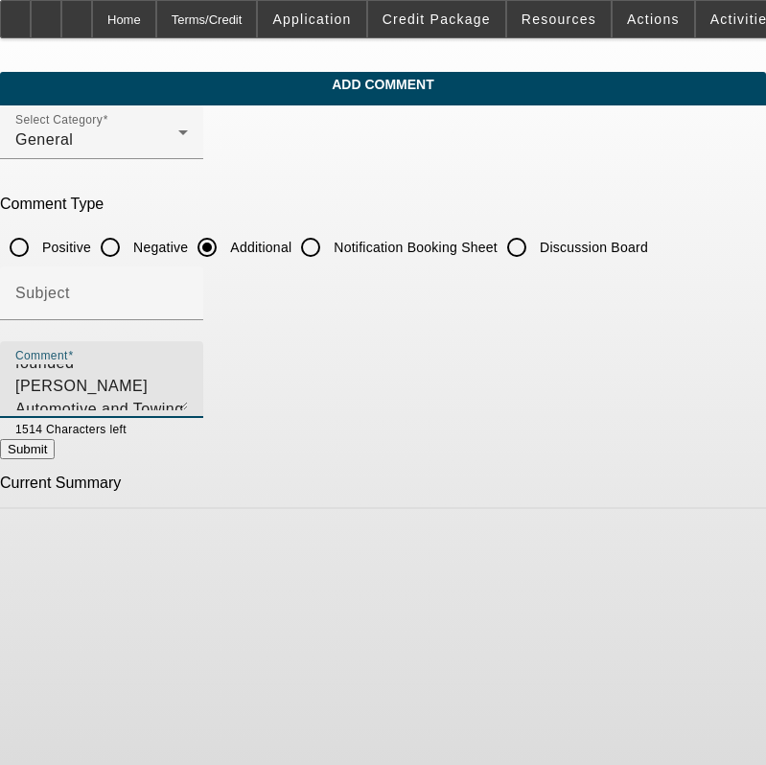
scroll to position [69, 0]
click at [188, 402] on textarea "[PERSON_NAME] founded [PERSON_NAME] Automotive and Towing in [DATE]. Since then…" at bounding box center [101, 387] width 172 height 46
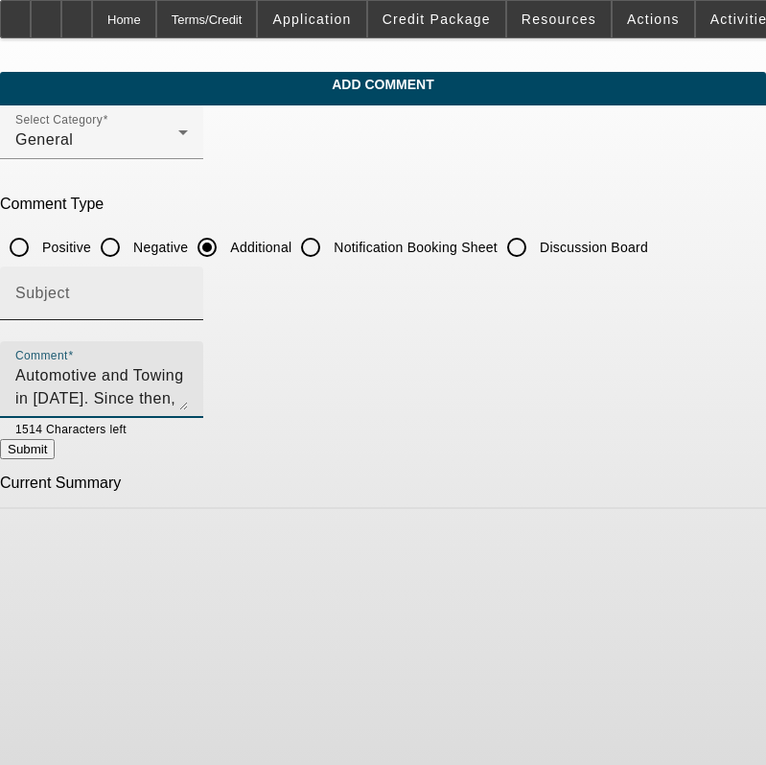
type textarea "[PERSON_NAME] founded [PERSON_NAME] Automotive and Towing in [DATE]. Since then…"
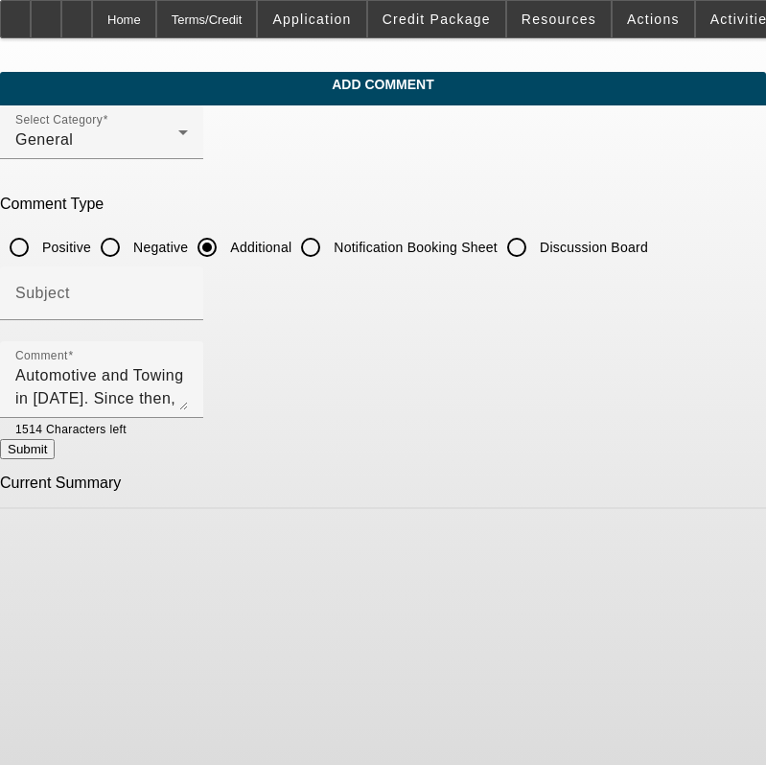
click at [55, 452] on button "Submit" at bounding box center [27, 449] width 55 height 20
radio input "true"
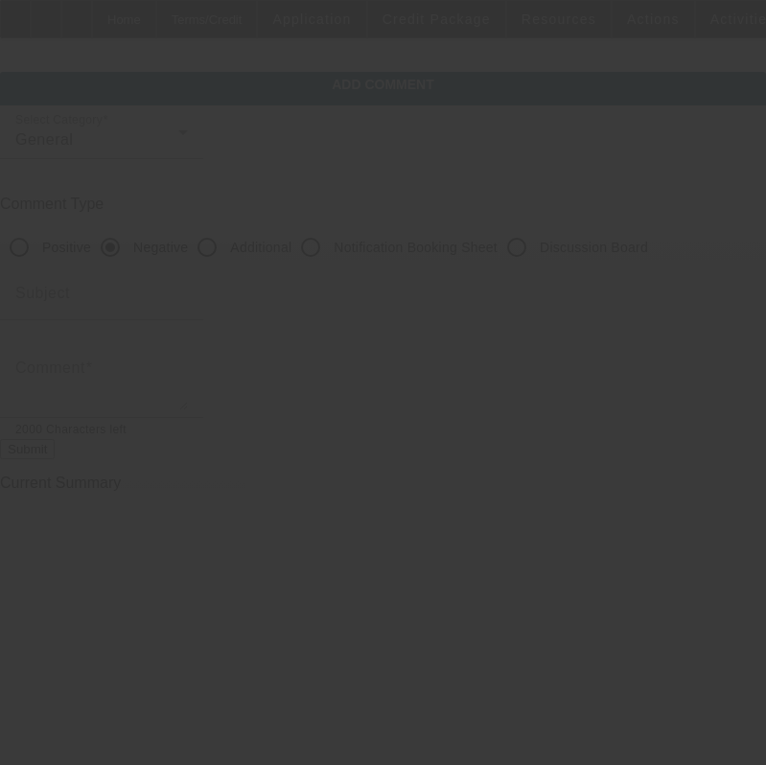
scroll to position [0, 0]
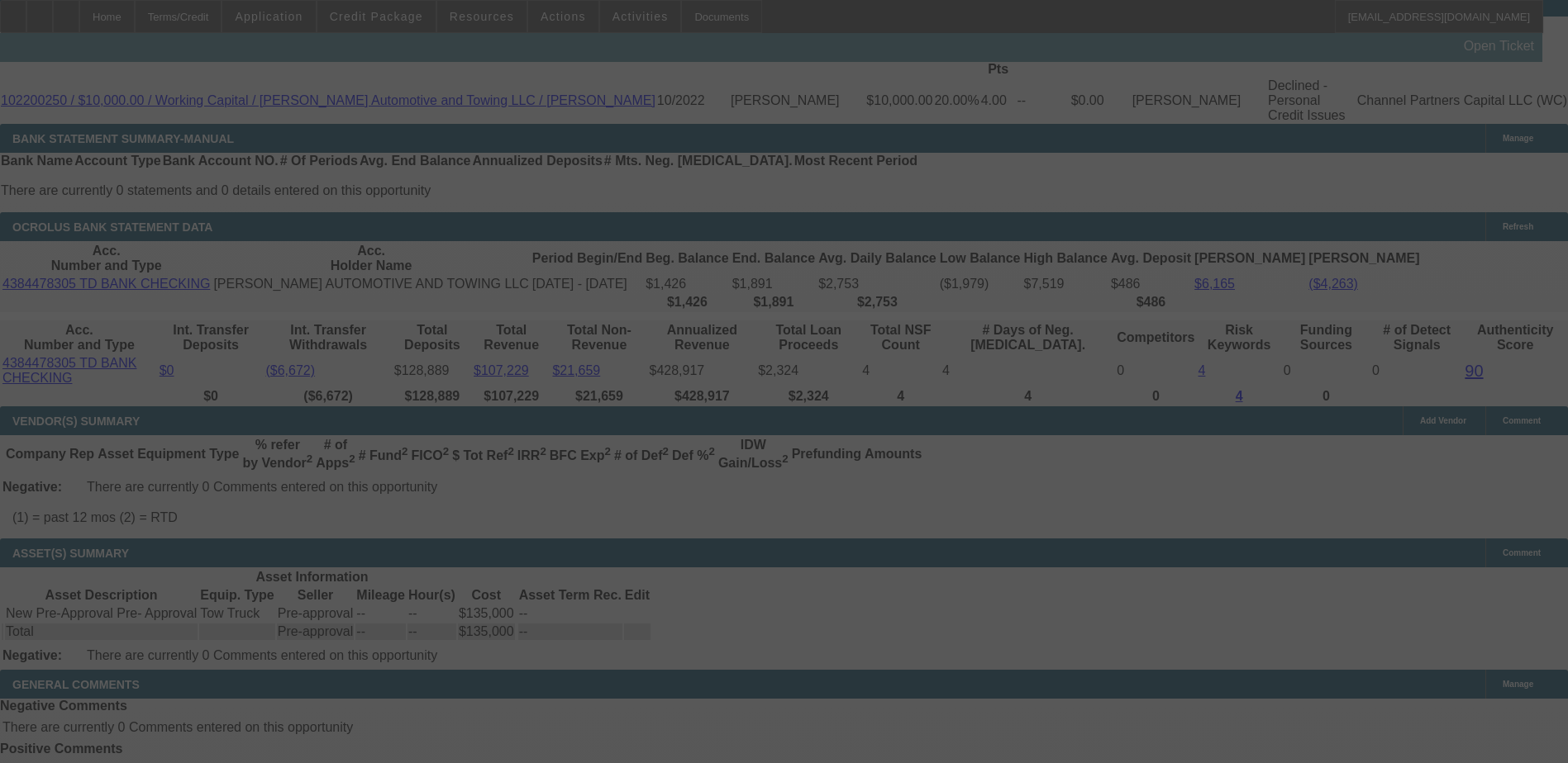
scroll to position [496, 0]
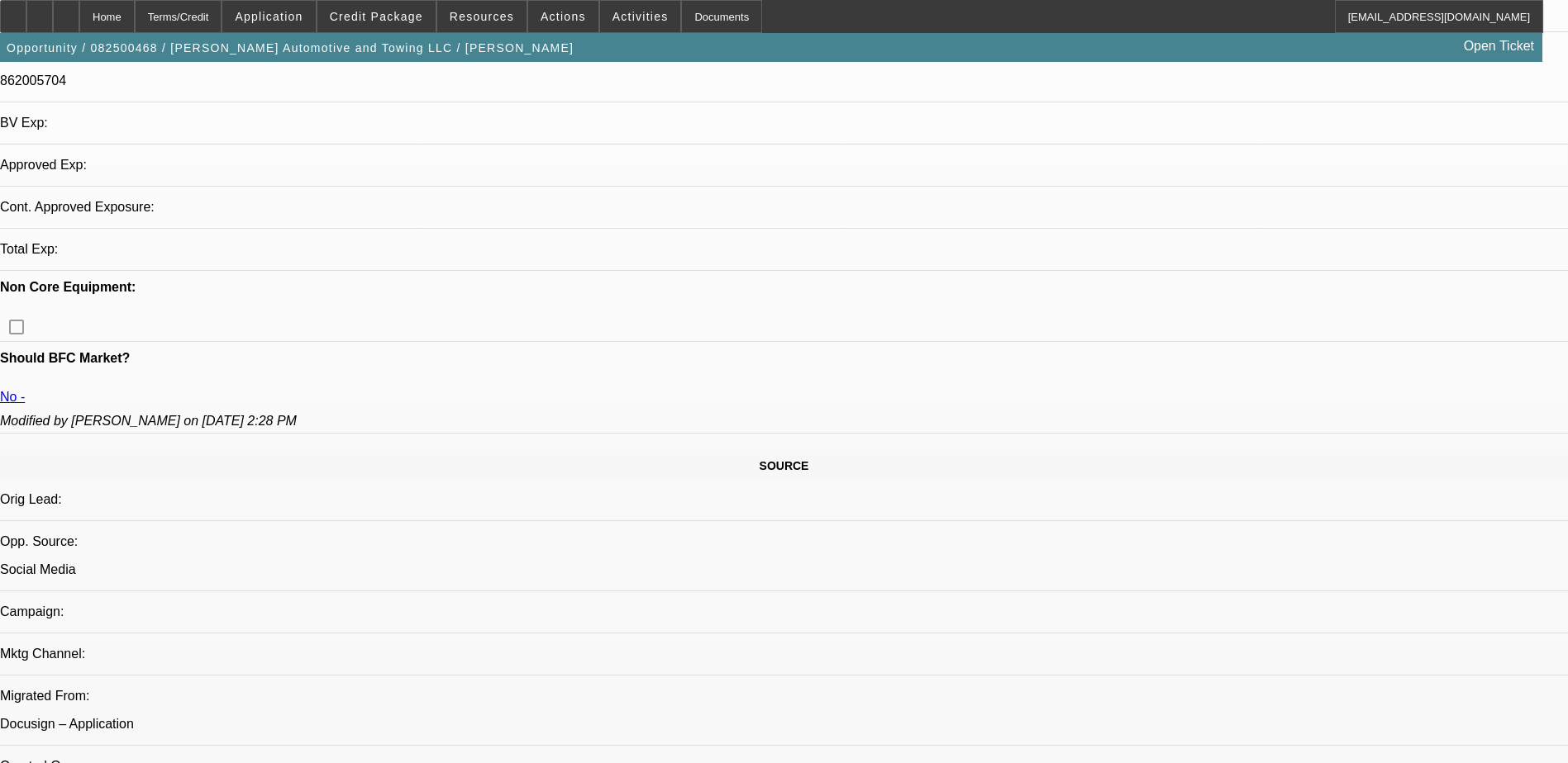
select select "0"
select select "2"
select select "0.1"
select select "4"
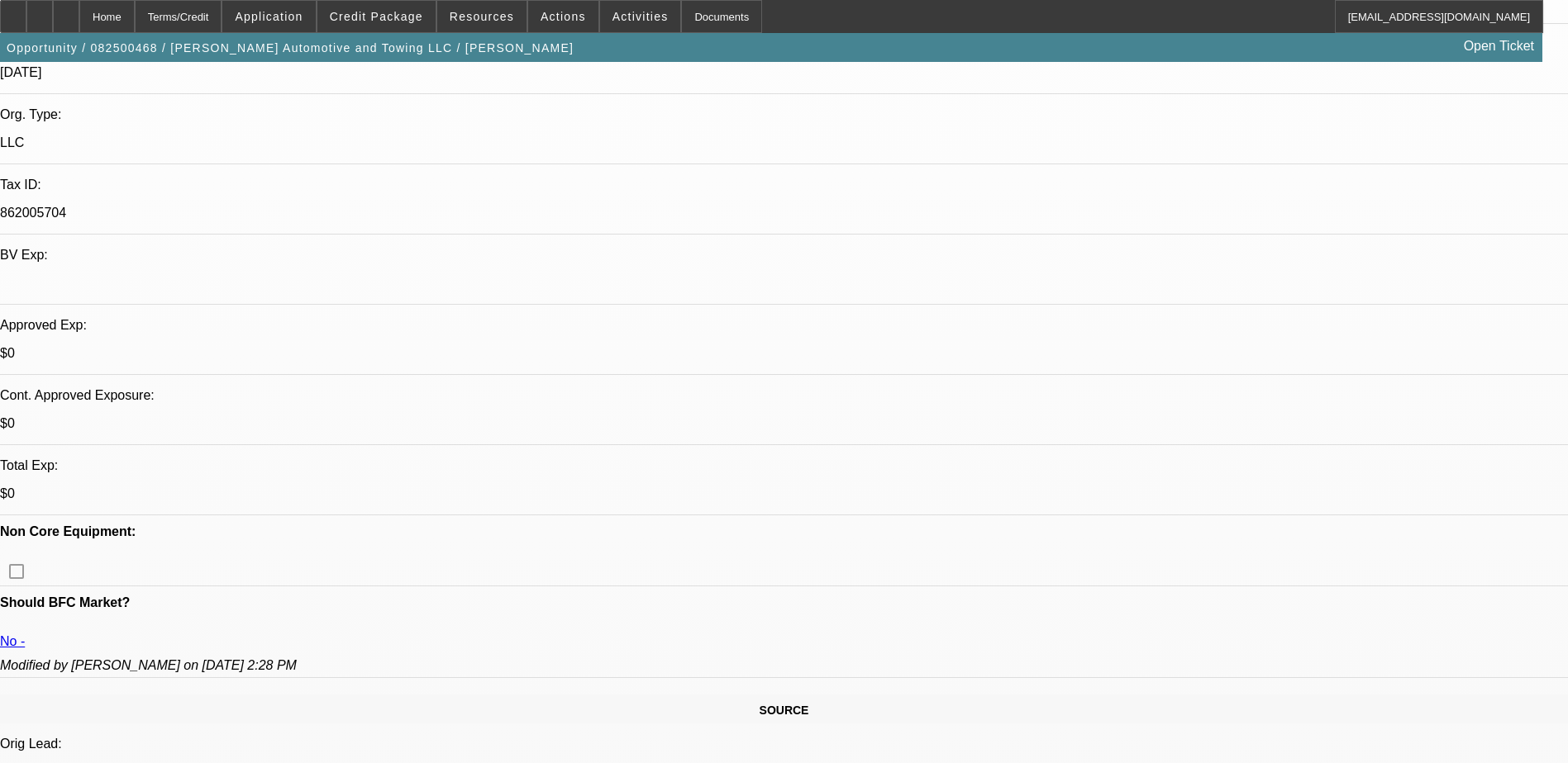
scroll to position [355, 0]
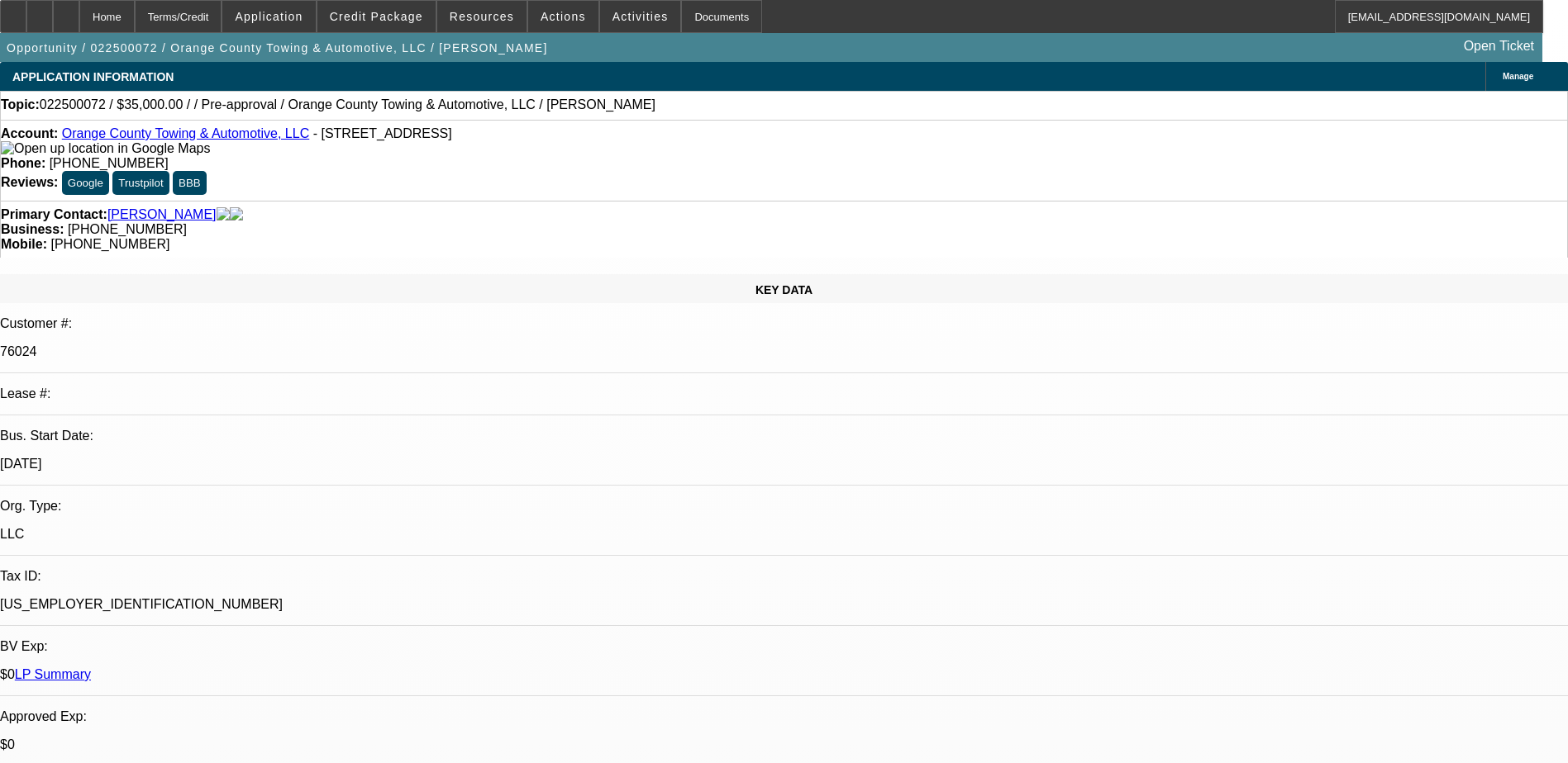
select select "0"
select select "2"
select select "0"
select select "1"
select select "2"
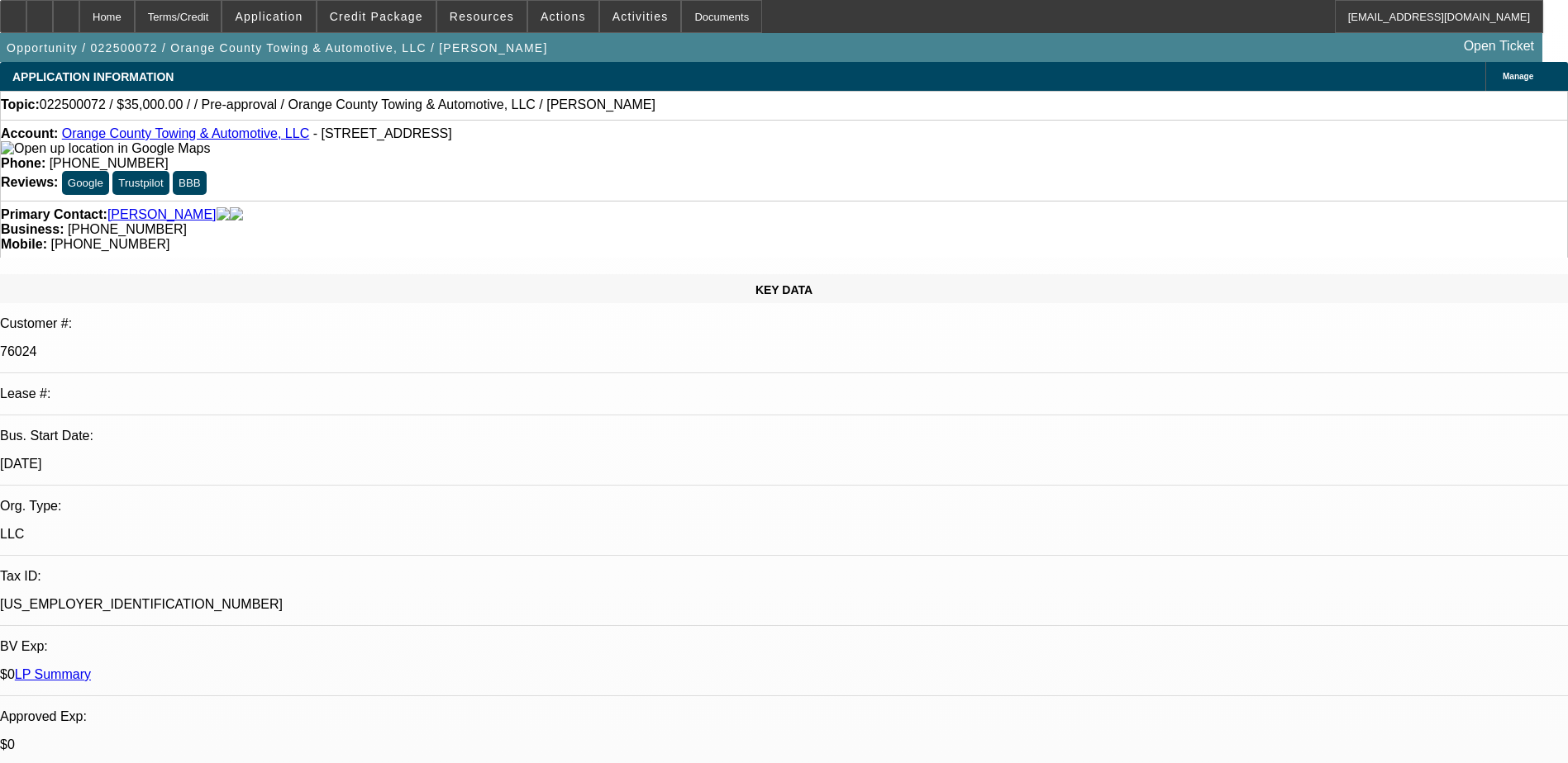
select select "2"
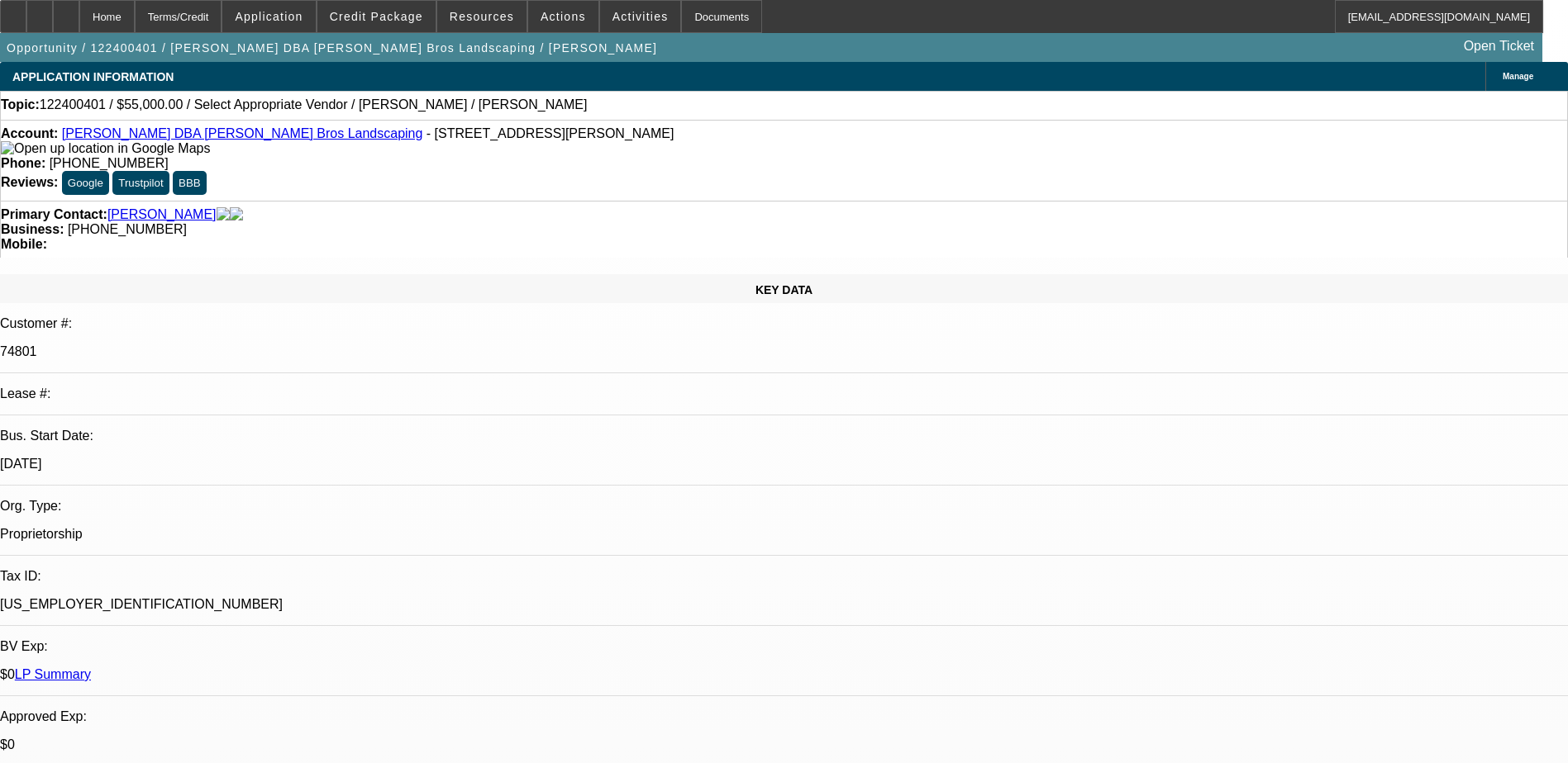
select select "0"
select select "2"
select select "0.1"
select select "0"
select select "2"
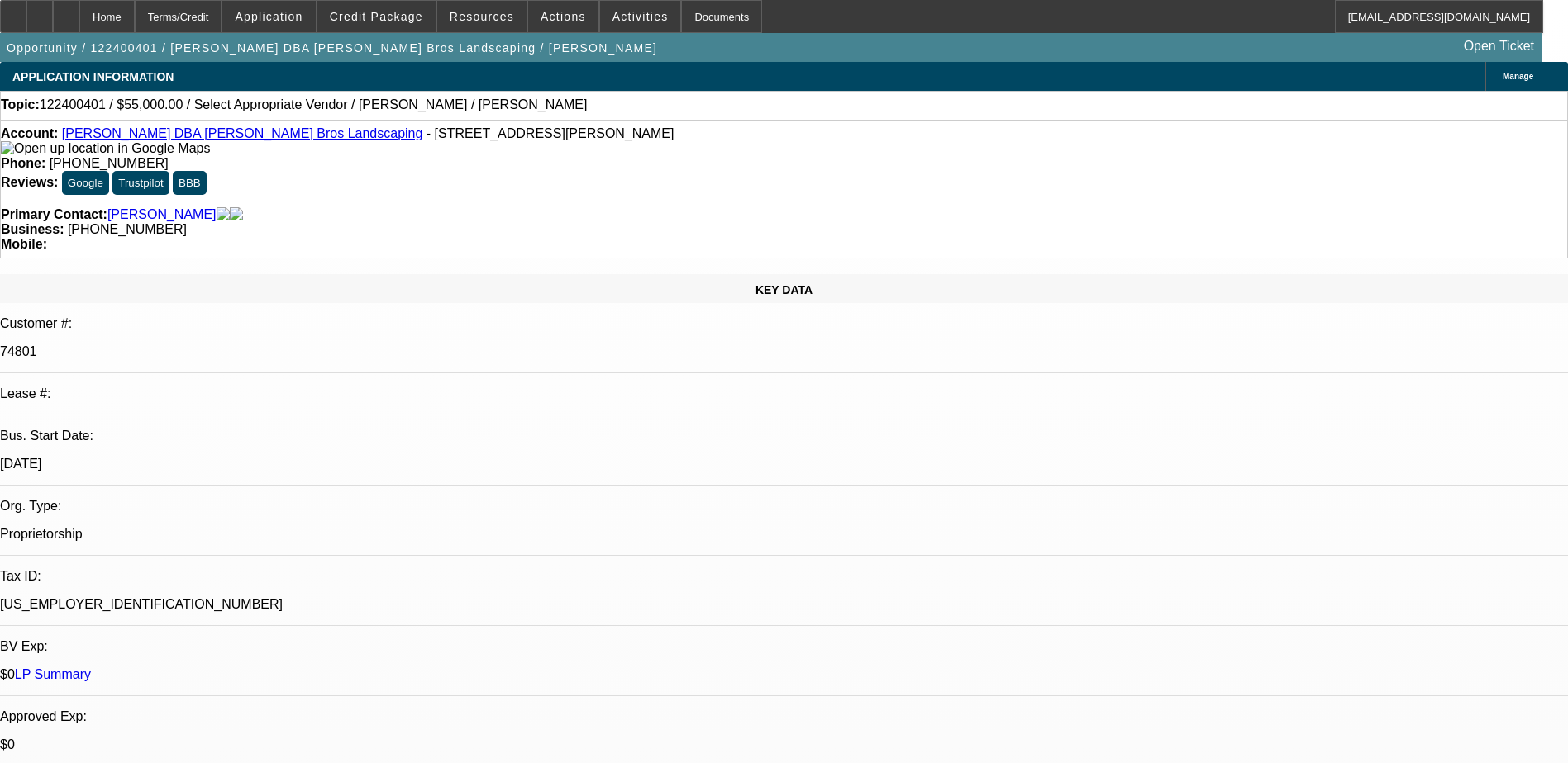
select select "0.1"
select select "1"
select select "2"
select select "4"
select select "1"
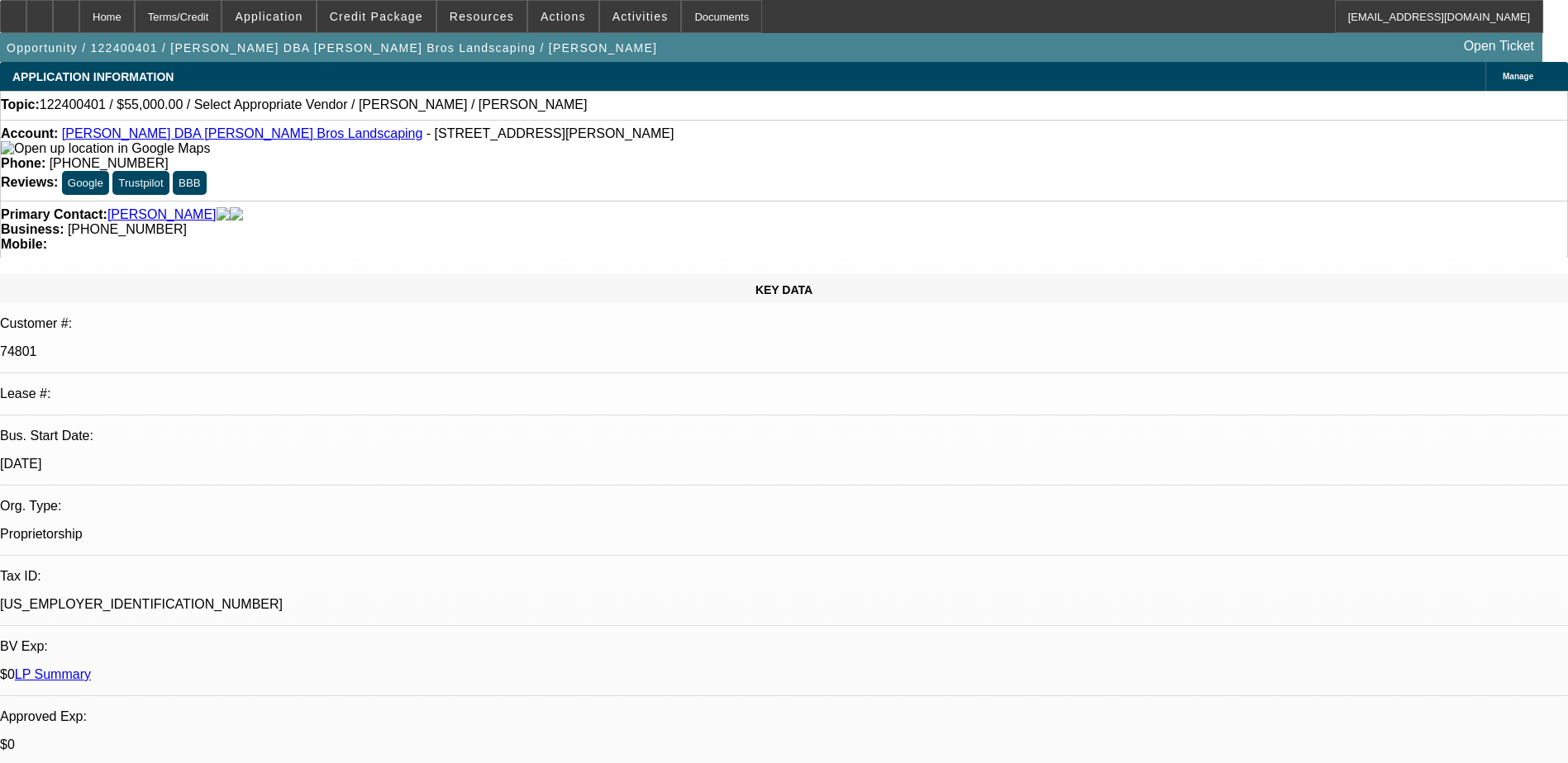
select select "2"
select select "4"
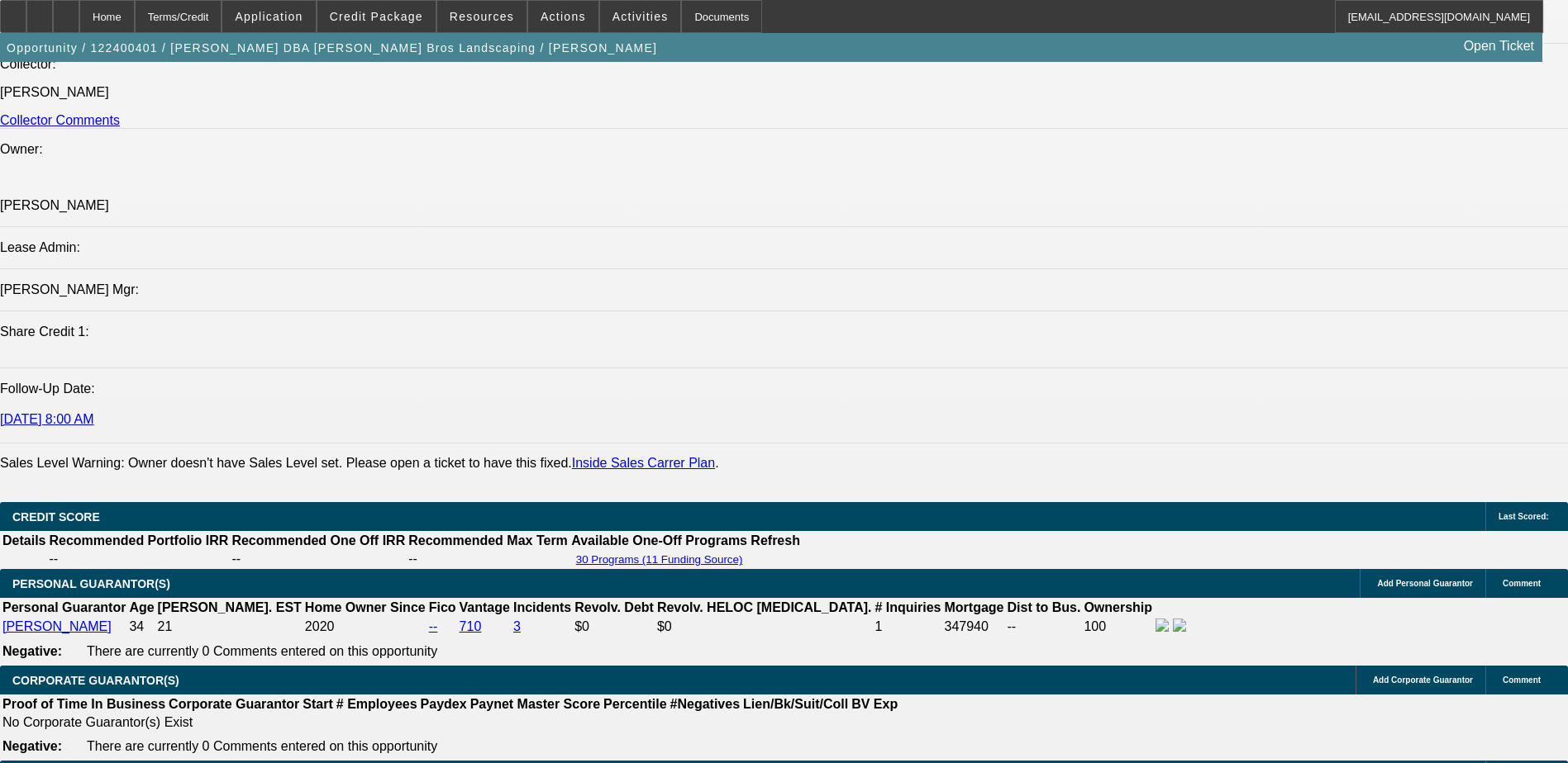
scroll to position [2065, 0]
